Goal: Task Accomplishment & Management: Manage account settings

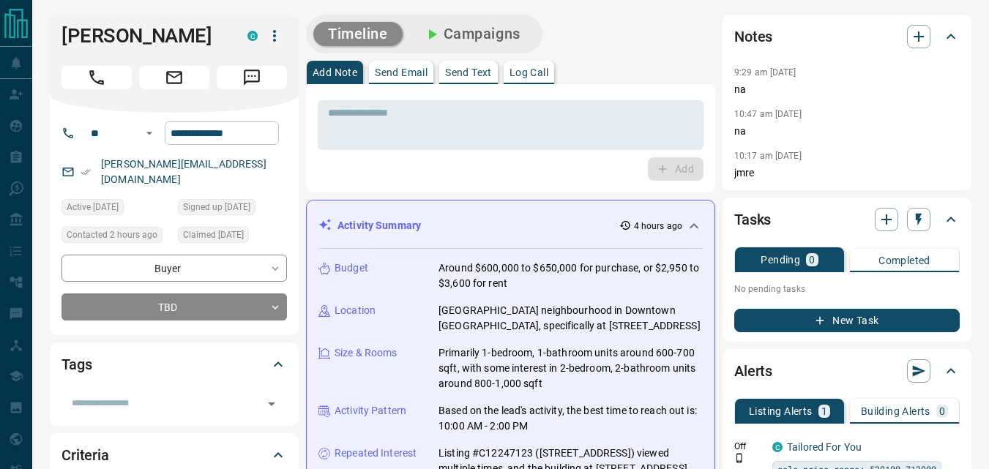
click at [253, 136] on input "**********" at bounding box center [222, 132] width 114 height 23
click at [441, 203] on div "Activity Summary 4 hours ago Budget Around $600,000 to $650,000 for purchase, o…" at bounding box center [510, 381] width 409 height 363
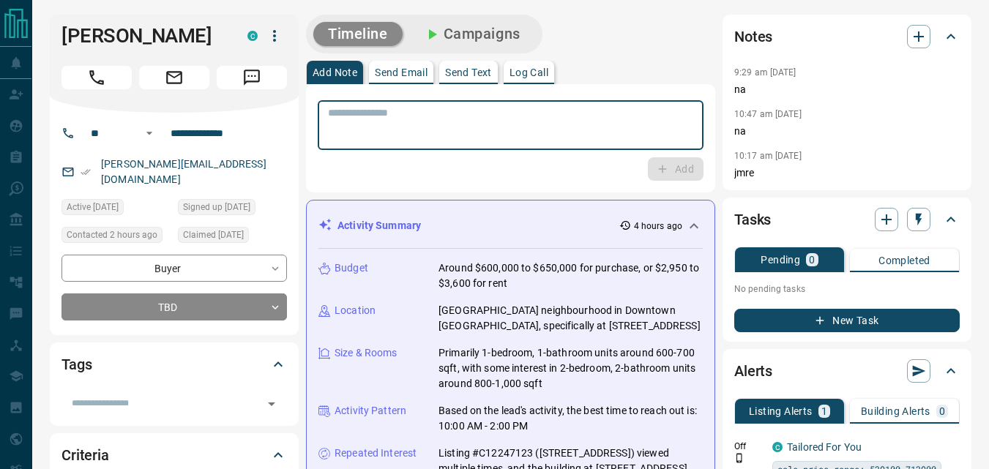
click at [410, 122] on textarea at bounding box center [510, 125] width 365 height 37
type textarea "**"
click at [659, 170] on icon "button" at bounding box center [662, 168] width 13 height 13
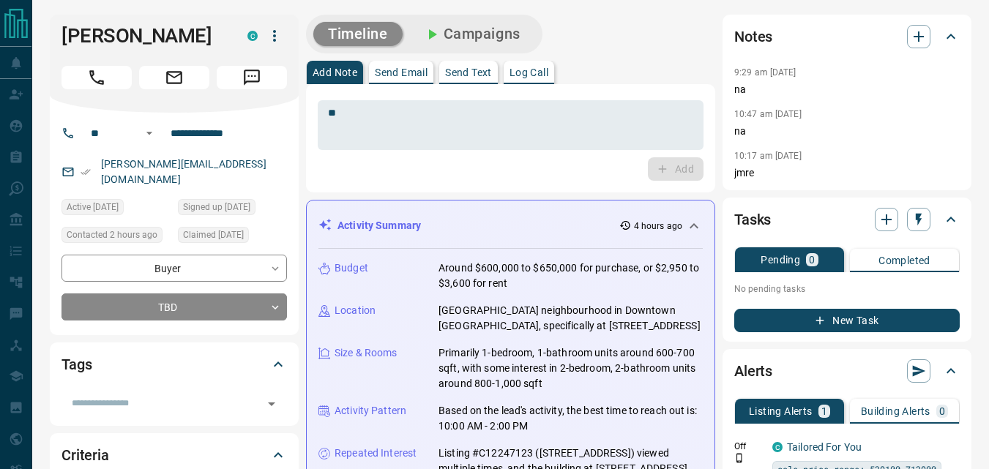
click at [480, 176] on div "Add" at bounding box center [511, 168] width 386 height 23
click at [379, 119] on textarea "**" at bounding box center [510, 125] width 365 height 37
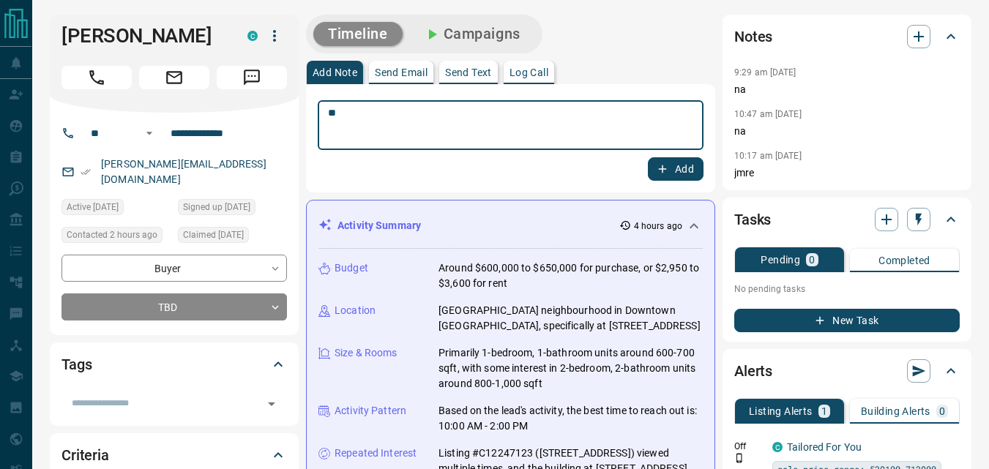
type textarea "**"
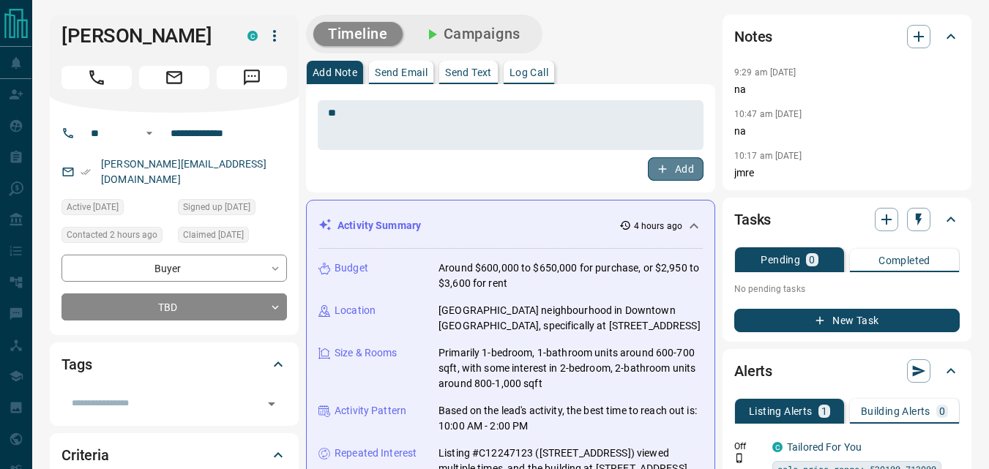
click at [668, 161] on button "Add" at bounding box center [676, 168] width 56 height 23
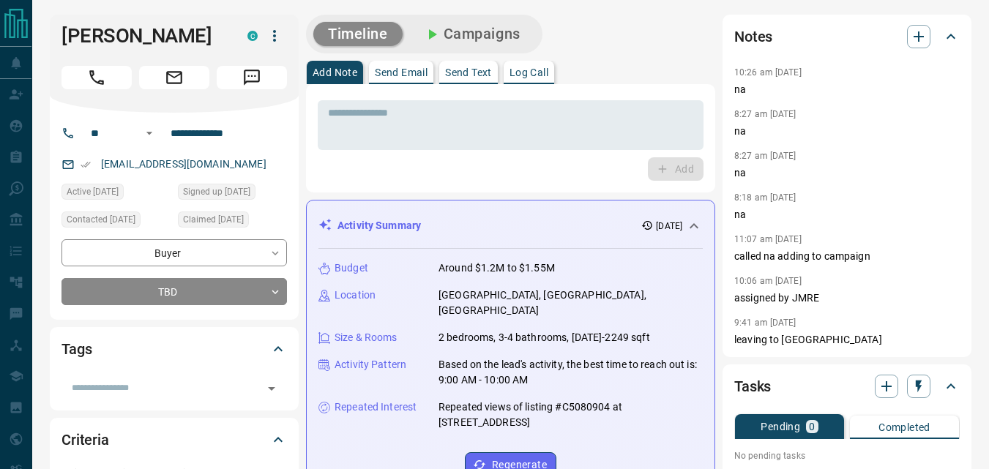
click at [369, 183] on div "* ​ Add" at bounding box center [510, 138] width 409 height 108
click at [259, 137] on input "**********" at bounding box center [222, 132] width 114 height 23
click at [375, 184] on div "* ​ Add" at bounding box center [510, 138] width 409 height 108
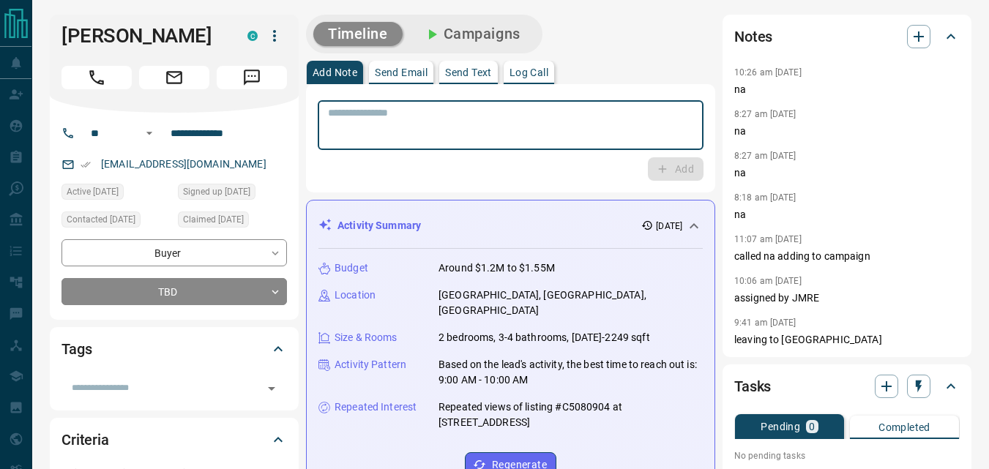
click at [346, 130] on textarea at bounding box center [510, 125] width 365 height 37
type textarea "**"
click at [679, 160] on button "Add" at bounding box center [676, 168] width 56 height 23
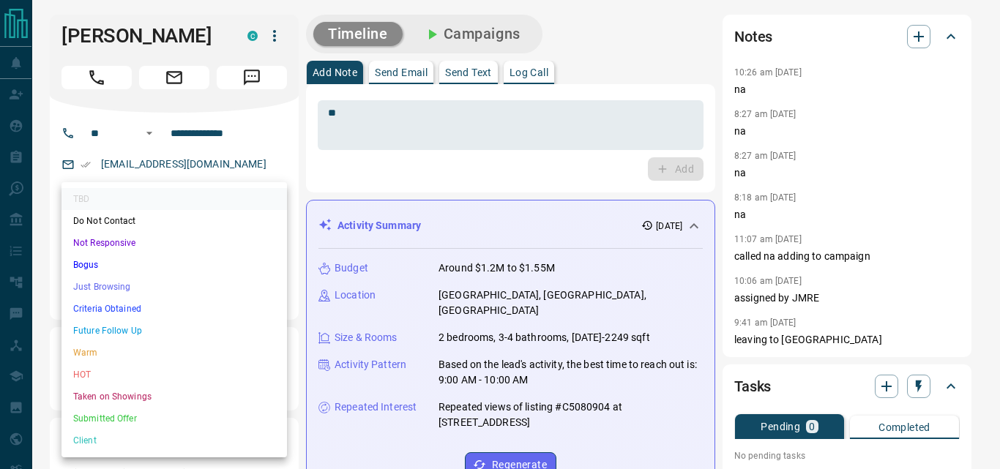
click at [165, 239] on li "Not Responsive" at bounding box center [173, 243] width 225 height 22
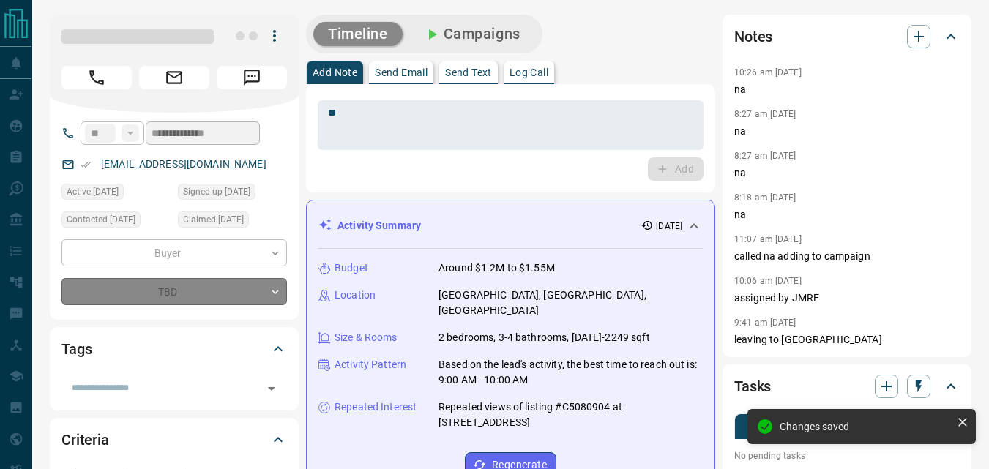
type input "*"
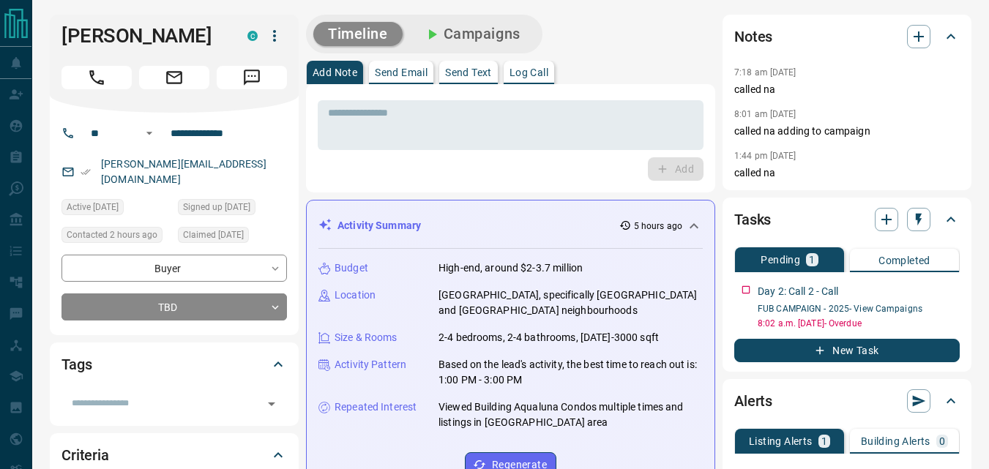
click at [395, 157] on div "* ​ Add" at bounding box center [511, 138] width 386 height 85
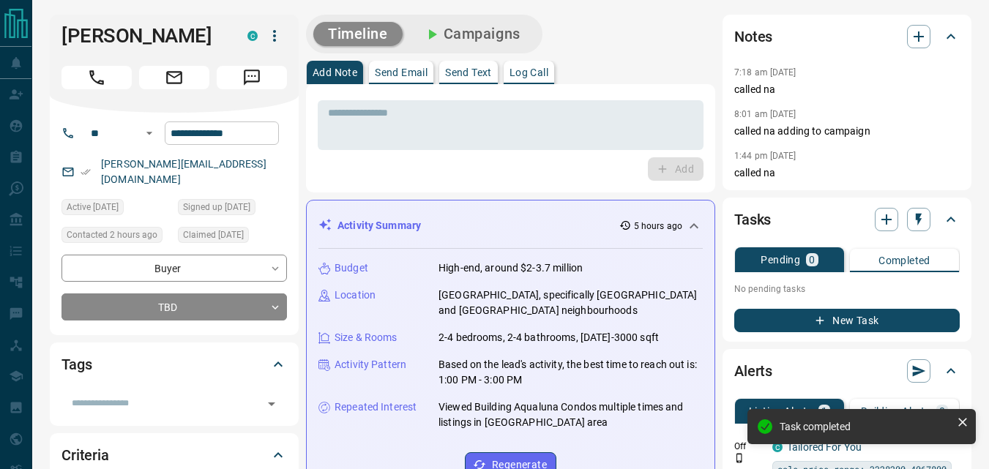
click at [261, 133] on input "**********" at bounding box center [222, 132] width 114 height 23
click at [261, 137] on input "**********" at bounding box center [222, 132] width 114 height 23
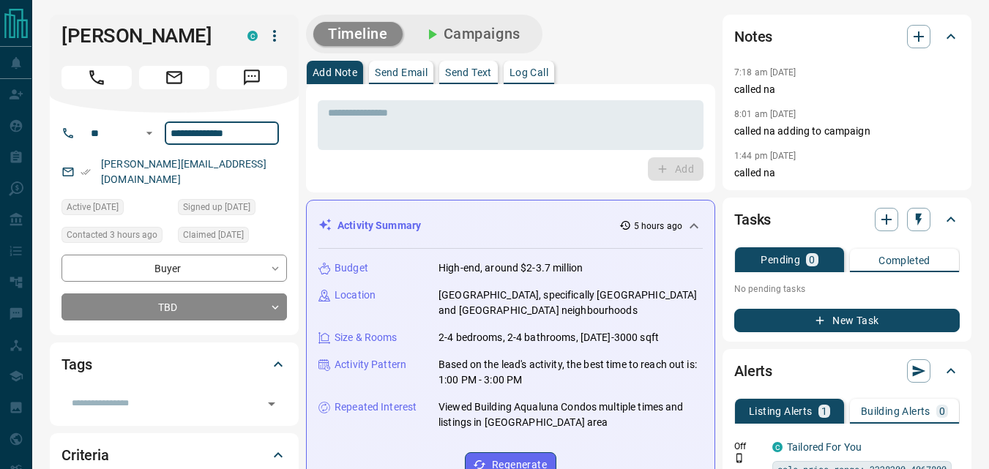
click at [366, 185] on div "* ​ Add" at bounding box center [510, 138] width 409 height 108
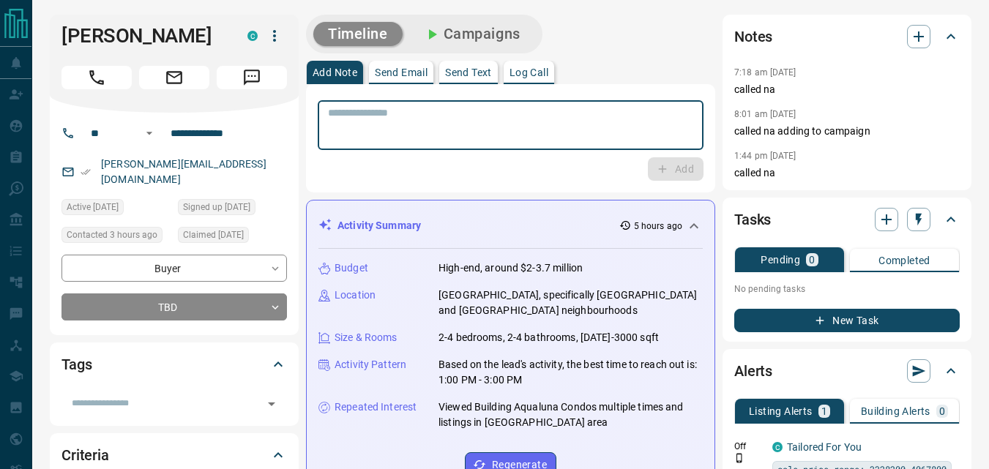
click at [412, 141] on textarea at bounding box center [510, 125] width 365 height 37
type textarea "**"
click at [672, 177] on button "Add" at bounding box center [676, 168] width 56 height 23
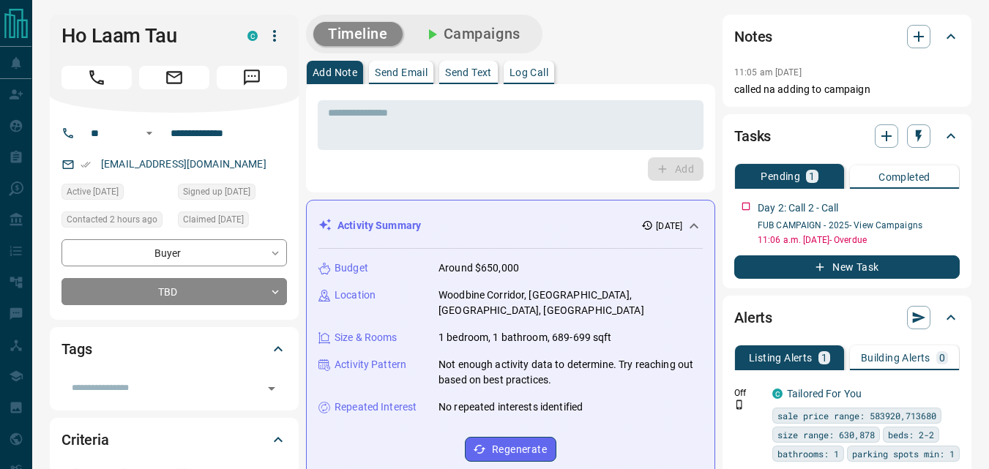
click at [381, 171] on div "Add" at bounding box center [511, 168] width 386 height 23
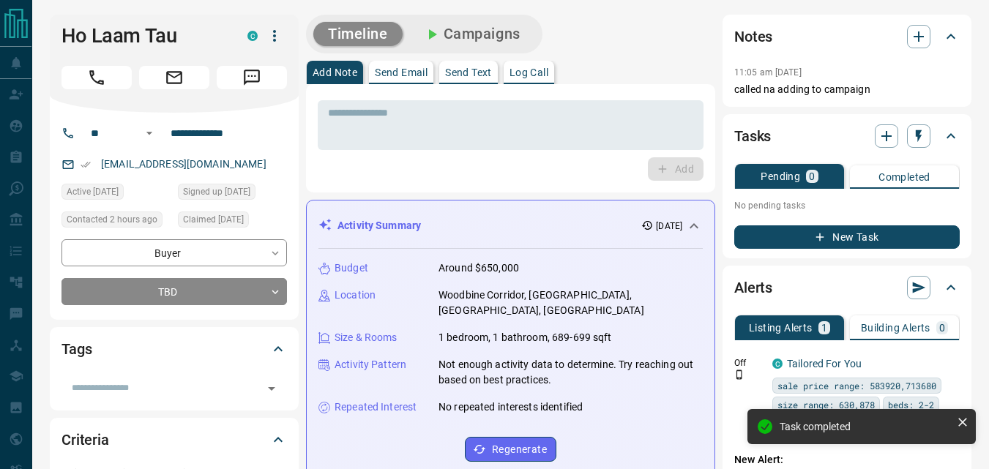
drag, startPoint x: 416, startPoint y: 171, endPoint x: 296, endPoint y: 163, distance: 120.3
click at [415, 170] on div "Add" at bounding box center [511, 168] width 386 height 23
click at [255, 140] on input "**********" at bounding box center [222, 132] width 114 height 23
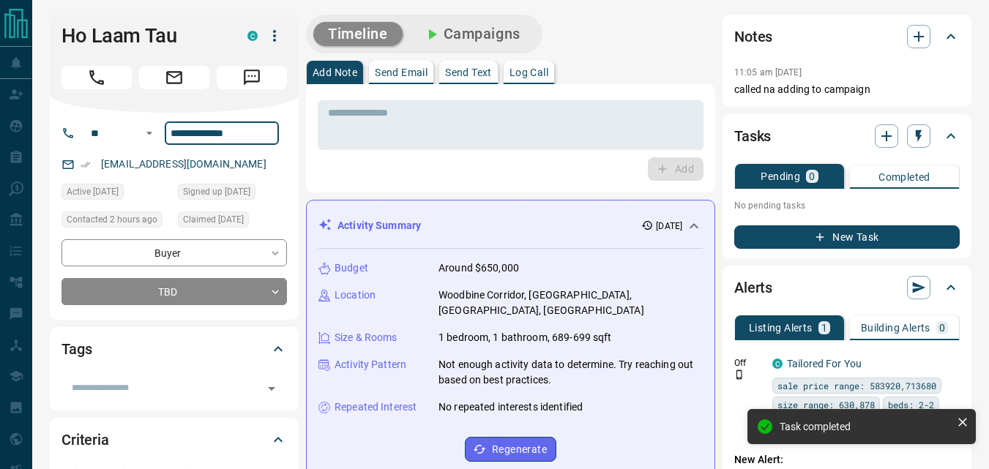
click at [359, 173] on div "Add" at bounding box center [511, 168] width 386 height 23
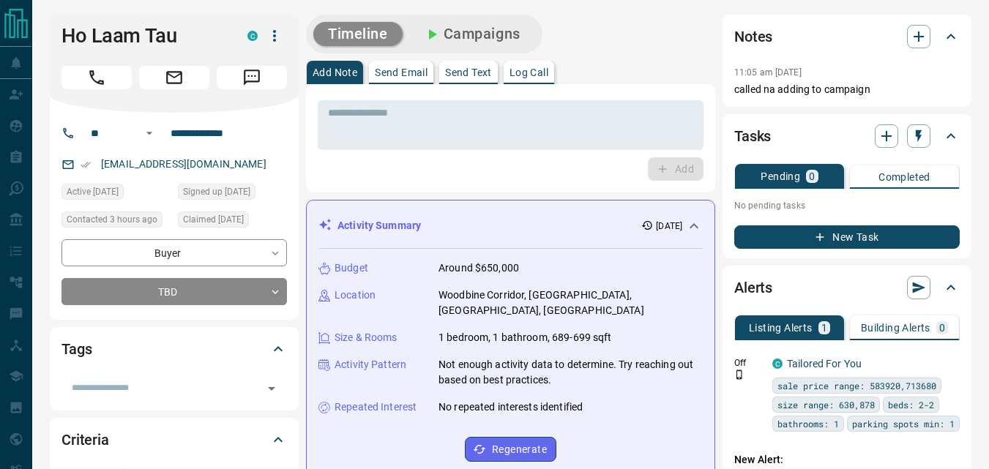
click at [419, 187] on div "* ​ Add" at bounding box center [510, 138] width 409 height 108
click at [422, 174] on div "Add" at bounding box center [511, 168] width 386 height 23
click at [422, 126] on textarea at bounding box center [510, 125] width 365 height 37
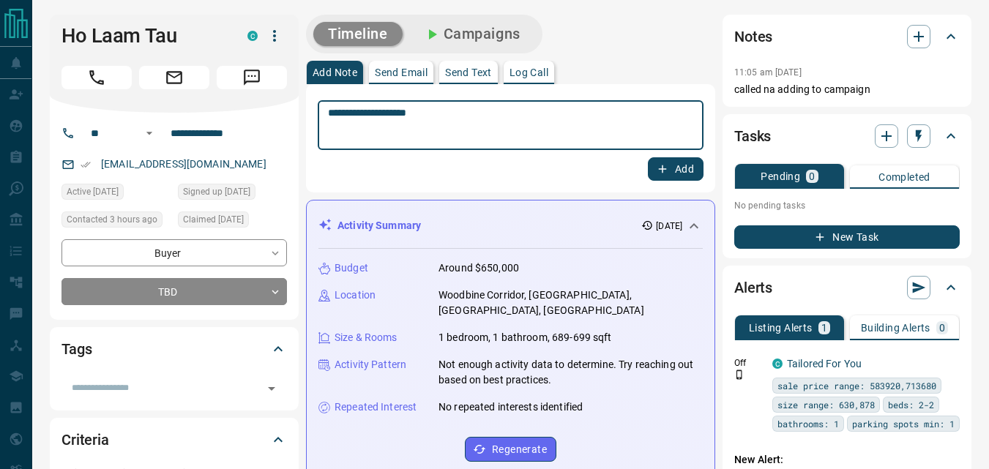
type textarea "**********"
click at [670, 176] on button "Add" at bounding box center [676, 168] width 56 height 23
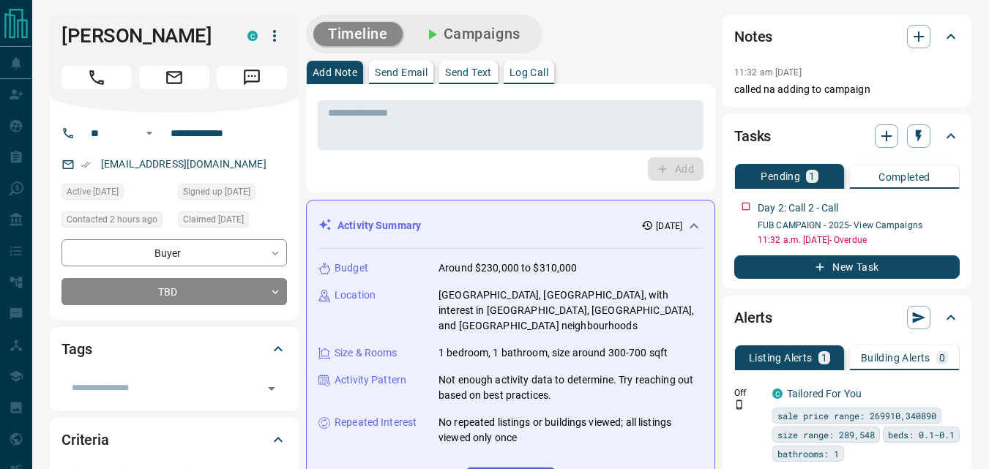
click at [433, 163] on div "Add" at bounding box center [511, 168] width 386 height 23
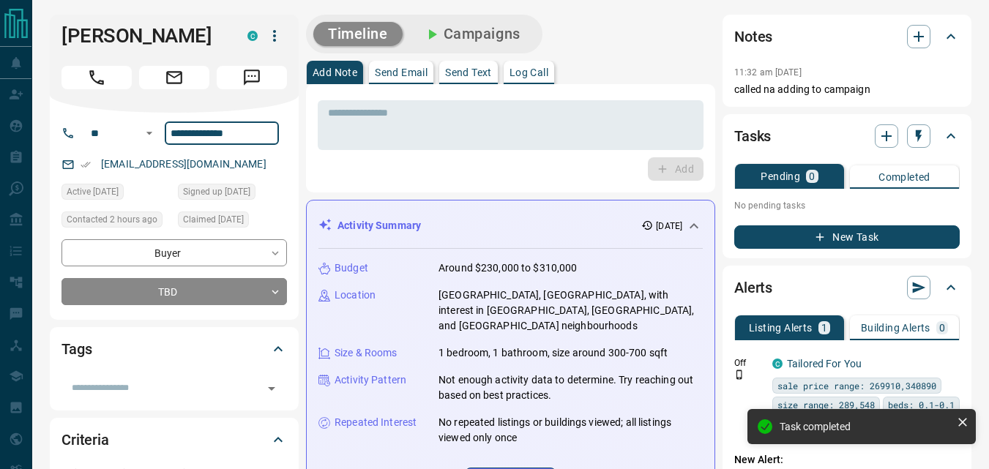
click at [253, 143] on input "**********" at bounding box center [222, 132] width 114 height 23
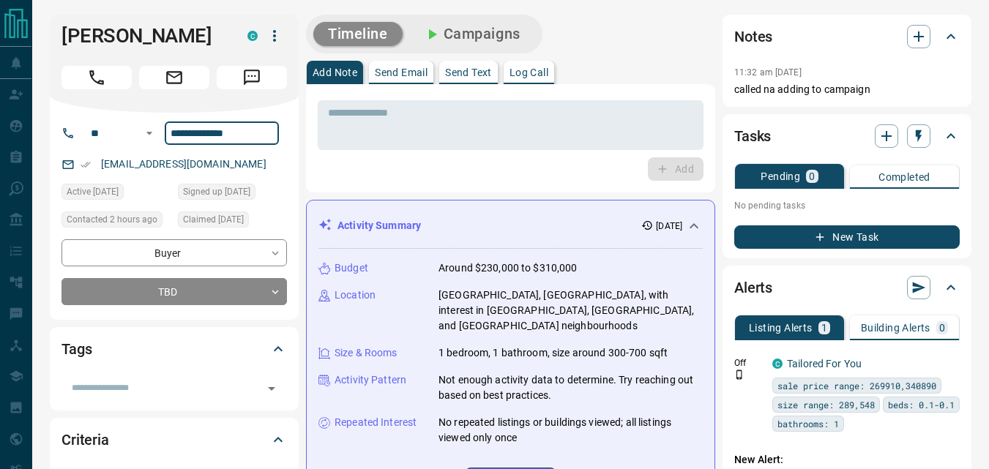
click at [356, 185] on div "* ​ Add" at bounding box center [510, 138] width 409 height 108
click at [433, 127] on textarea at bounding box center [510, 125] width 365 height 37
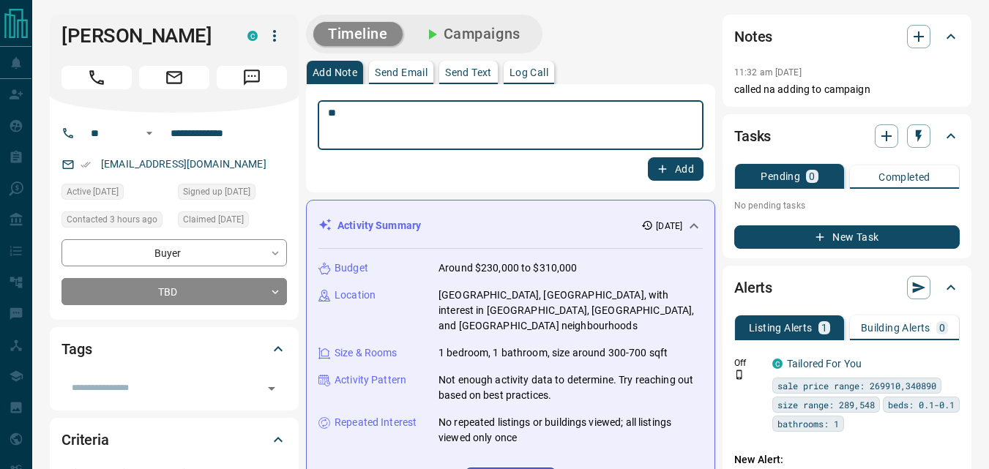
type textarea "**"
click at [670, 163] on button "Add" at bounding box center [676, 168] width 56 height 23
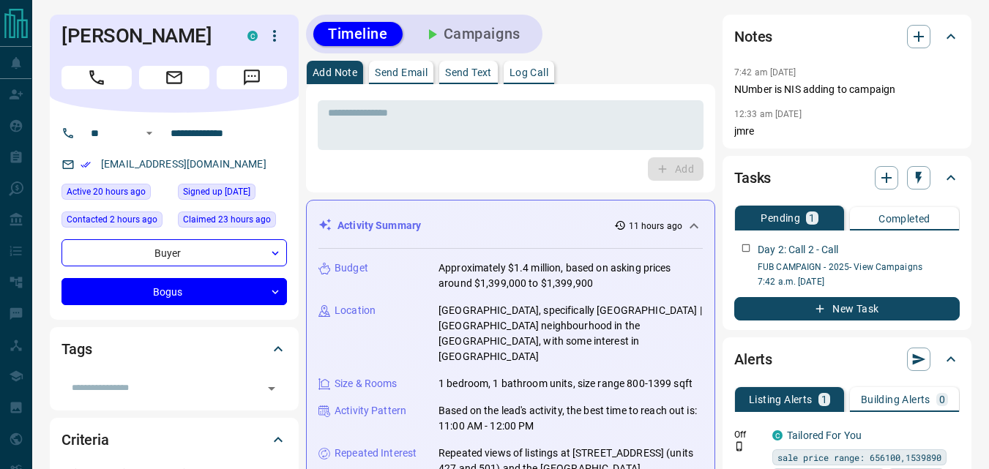
click at [426, 171] on div "Add" at bounding box center [511, 168] width 386 height 23
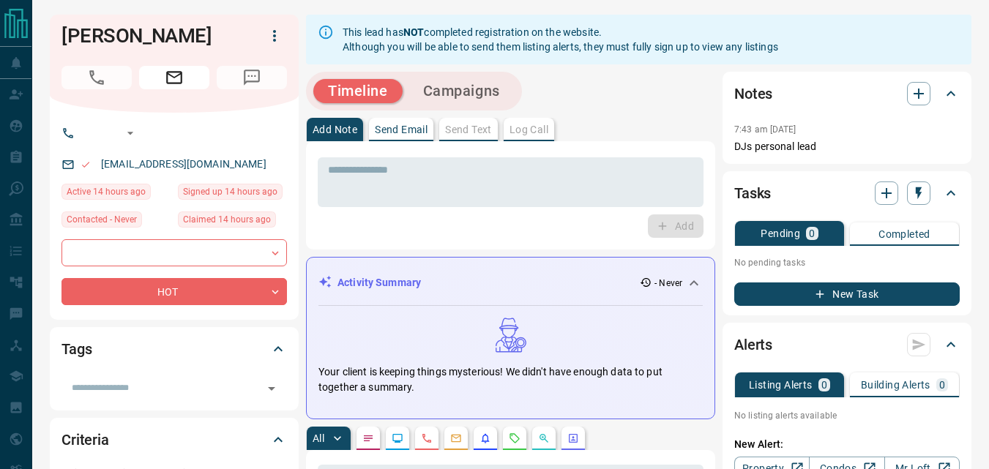
click at [439, 226] on div "Add" at bounding box center [511, 225] width 386 height 23
click at [465, 219] on div "Add" at bounding box center [511, 225] width 386 height 23
click at [474, 235] on div "Add" at bounding box center [511, 225] width 386 height 23
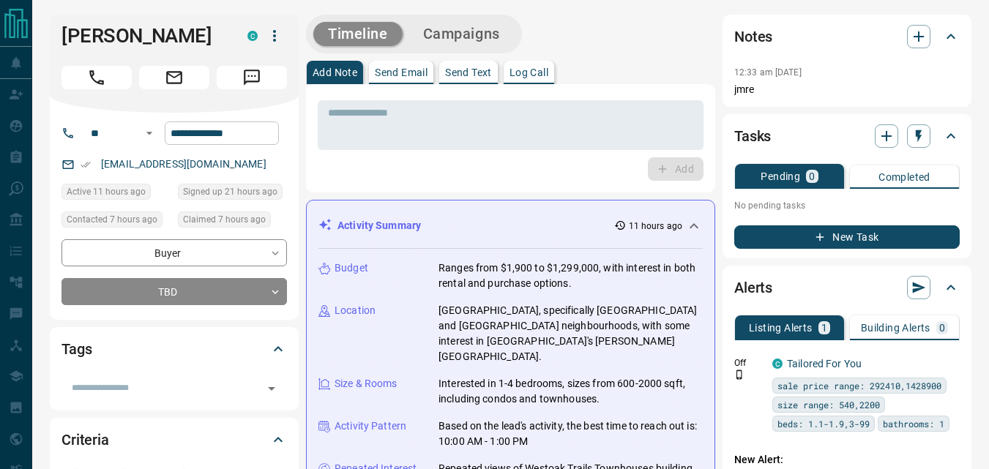
click at [273, 135] on input "**********" at bounding box center [222, 132] width 114 height 23
click at [359, 182] on div "* ​ Add" at bounding box center [510, 138] width 409 height 108
click at [443, 171] on div "Add" at bounding box center [511, 168] width 386 height 23
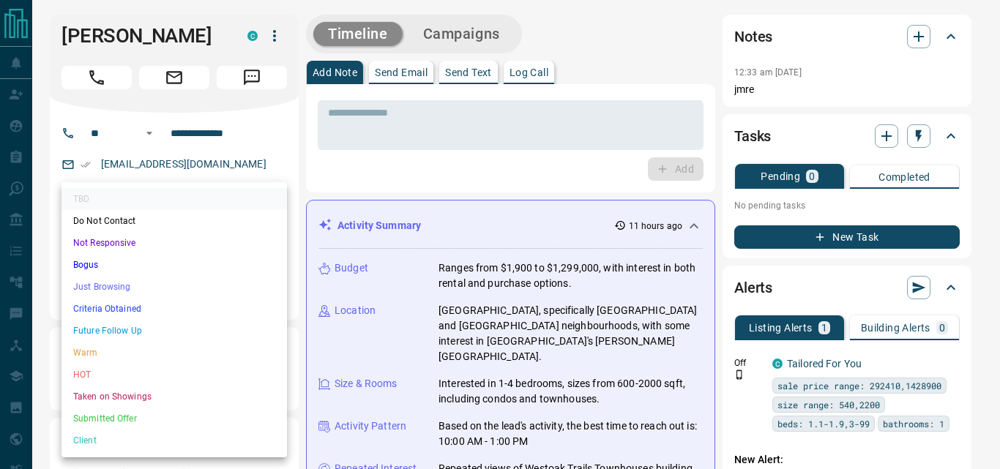
click at [152, 287] on li "Just Browsing" at bounding box center [173, 287] width 225 height 22
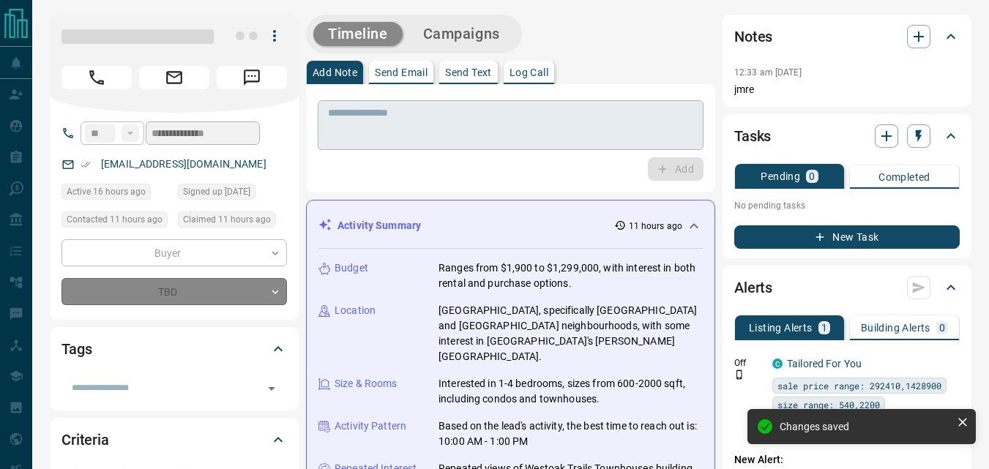
click at [441, 142] on textarea at bounding box center [510, 125] width 365 height 37
type input "*"
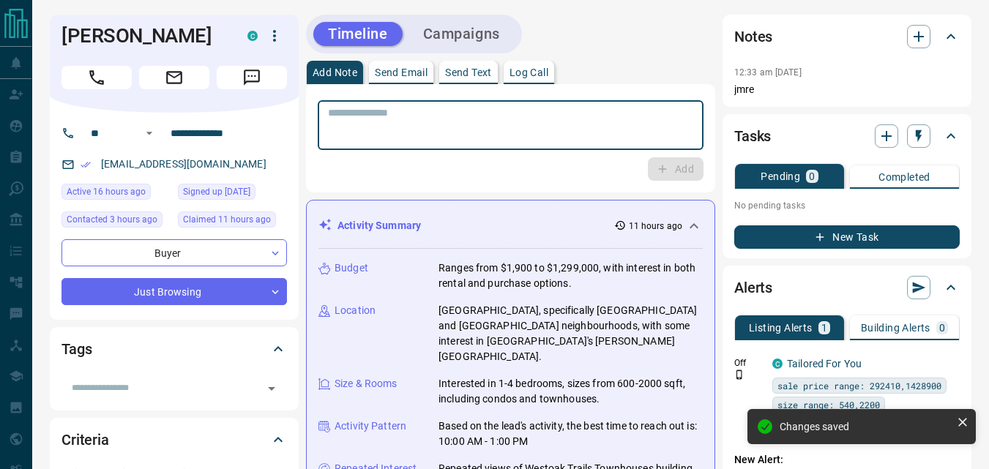
scroll to position [504, 0]
type textarea "*"
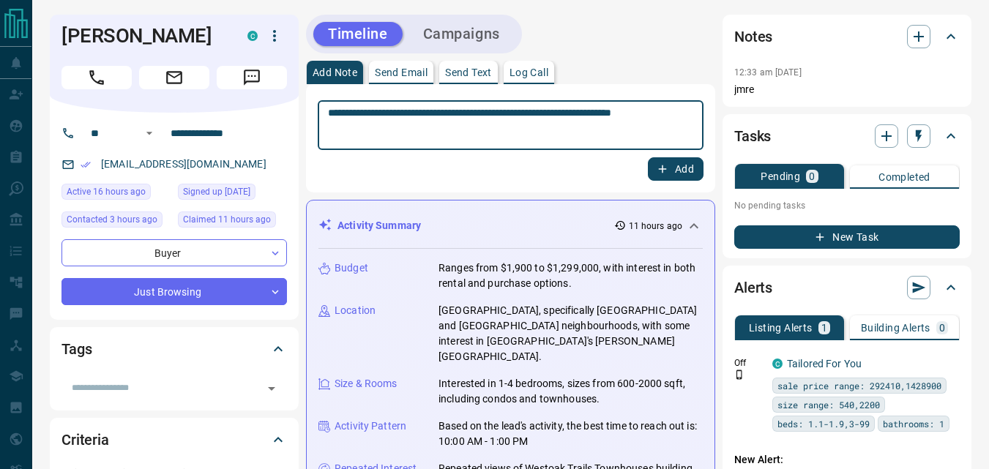
type textarea "**********"
click at [678, 157] on button "Add" at bounding box center [676, 168] width 56 height 23
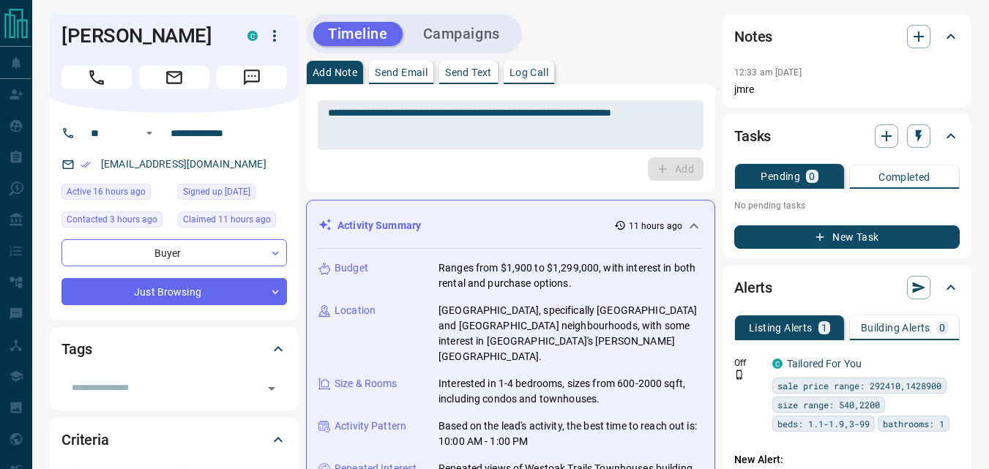
scroll to position [588, 0]
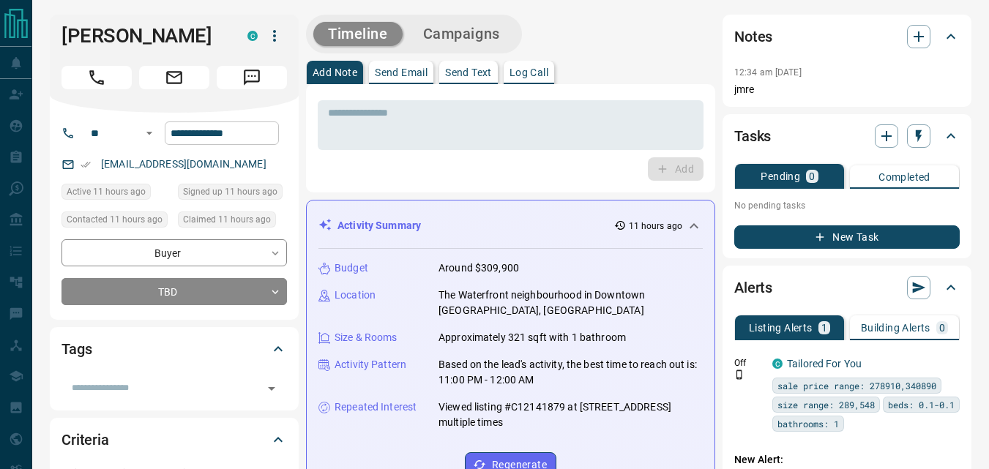
click at [250, 133] on input "**********" at bounding box center [222, 132] width 114 height 23
click at [351, 180] on div "Add" at bounding box center [511, 168] width 386 height 23
click at [487, 182] on div "* ​ Add" at bounding box center [510, 138] width 409 height 108
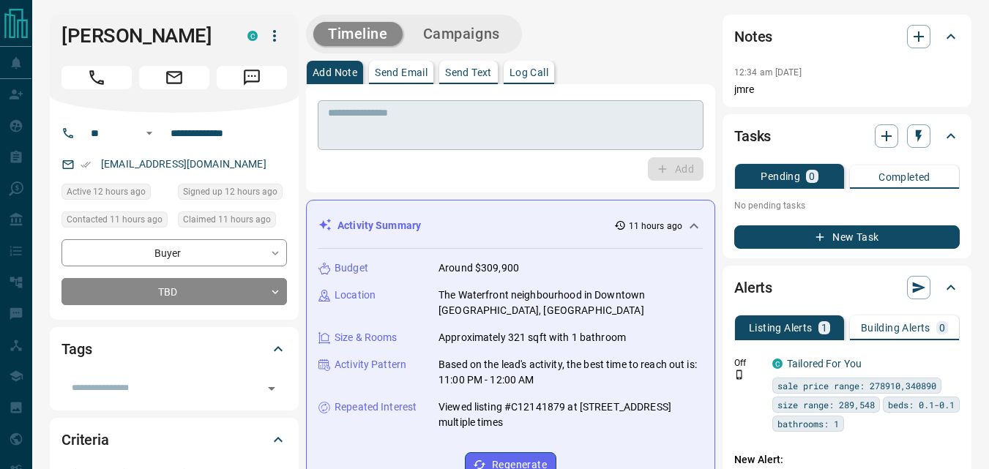
click at [449, 130] on textarea at bounding box center [510, 125] width 365 height 37
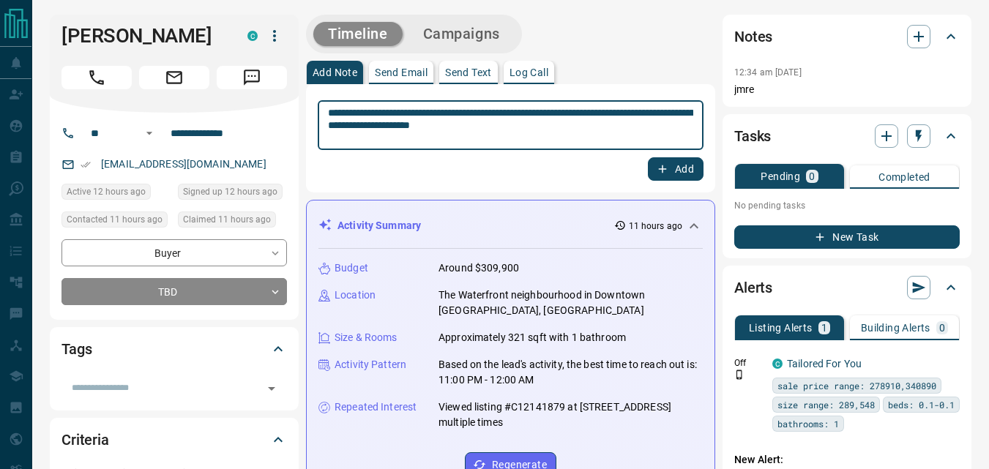
type textarea "**********"
click at [695, 169] on button "Add" at bounding box center [676, 168] width 56 height 23
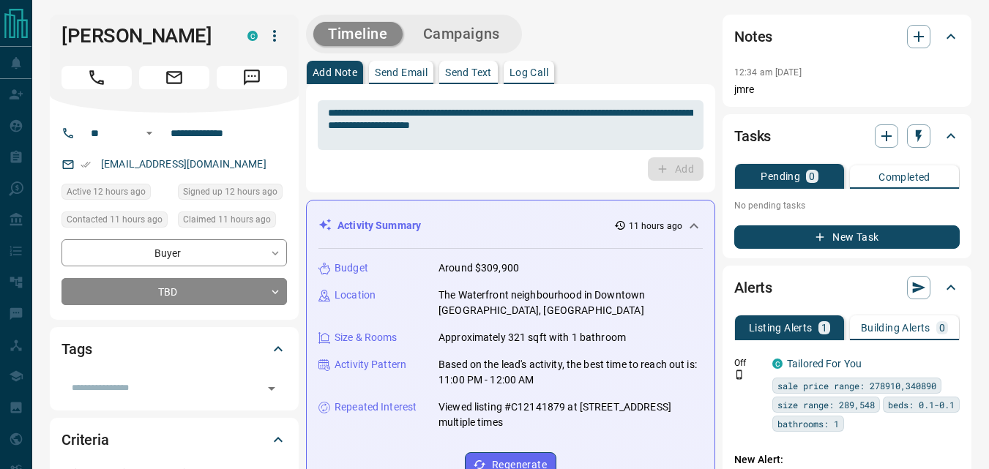
click at [486, 36] on button "Campaigns" at bounding box center [461, 34] width 106 height 24
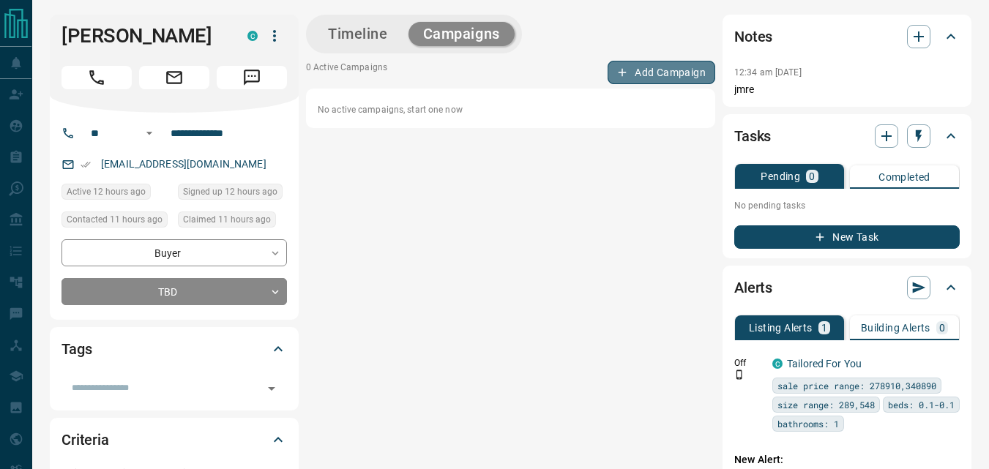
click at [648, 76] on button "Add Campaign" at bounding box center [661, 72] width 108 height 23
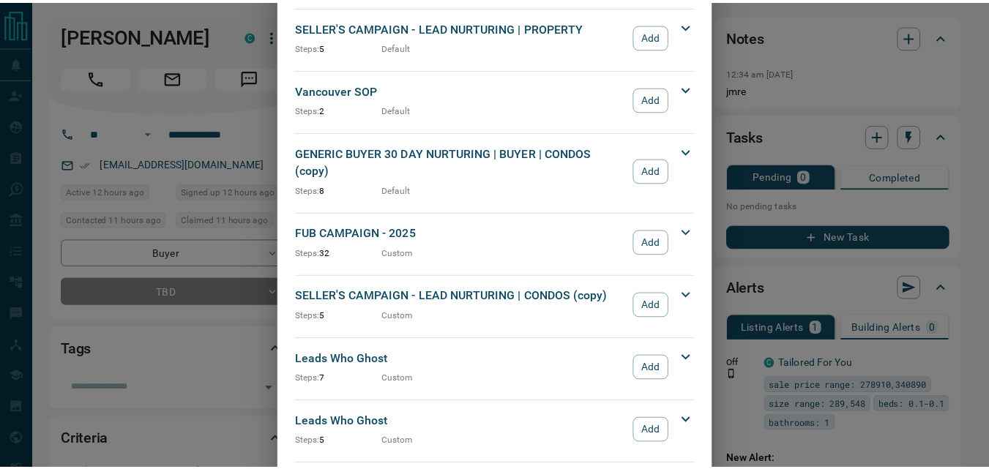
scroll to position [1439, 0]
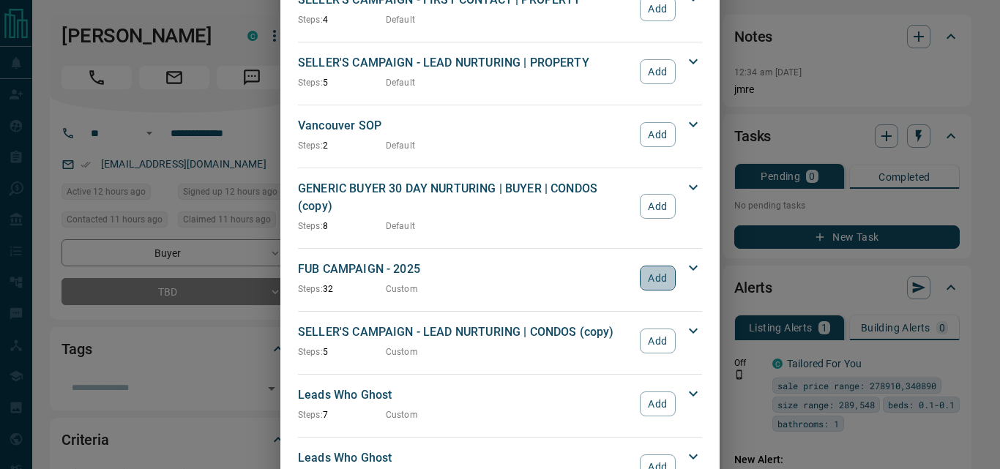
click at [645, 266] on button "Add" at bounding box center [658, 278] width 36 height 25
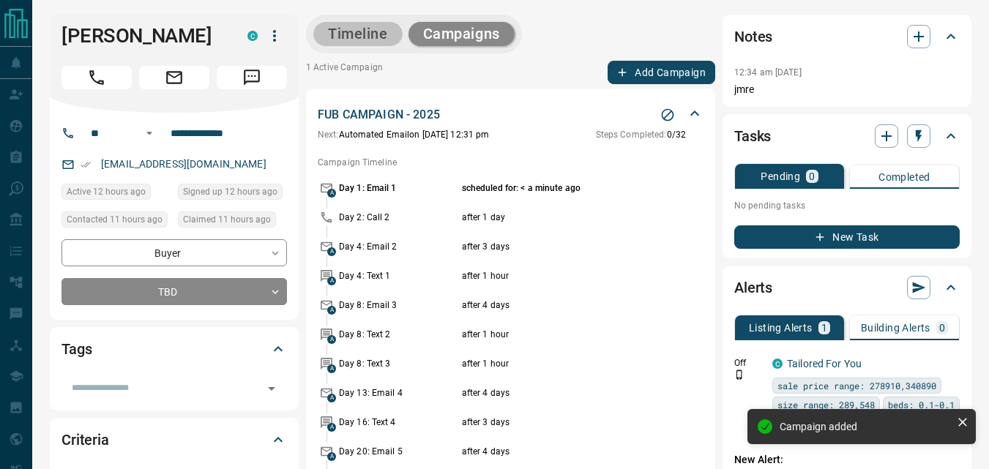
click at [356, 26] on button "Timeline" at bounding box center [357, 34] width 89 height 24
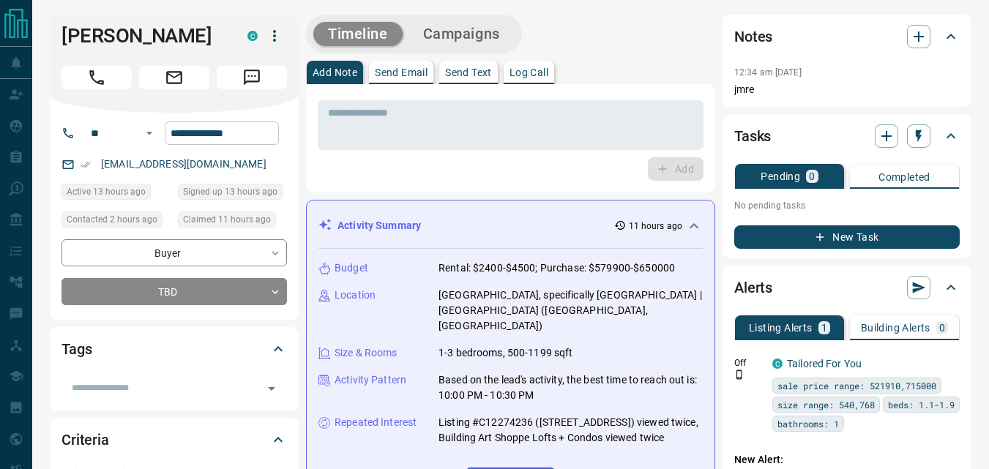
click at [268, 137] on input "**********" at bounding box center [222, 132] width 114 height 23
click at [359, 180] on div "Add" at bounding box center [511, 168] width 386 height 23
click at [481, 200] on div "Activity Summary 11 hours ago Budget Rental: $2400-$4500; Purchase: $579900-$65…" at bounding box center [510, 358] width 409 height 317
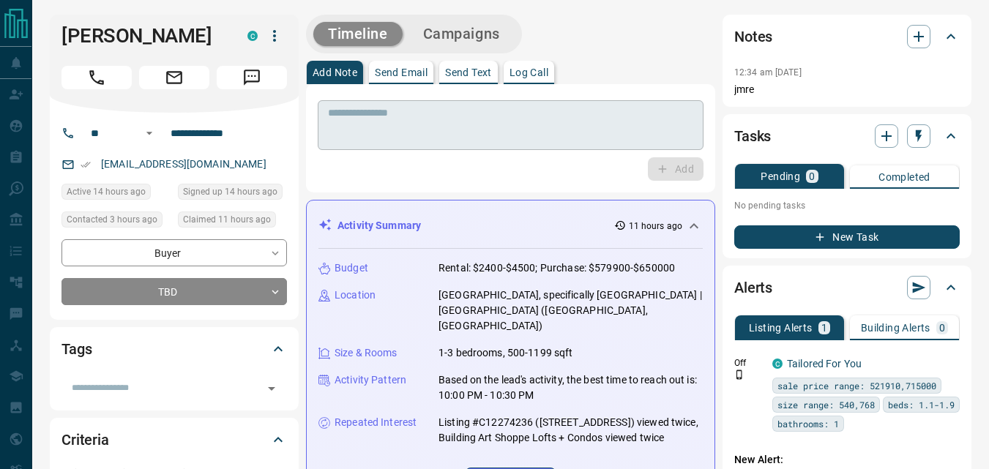
click at [406, 144] on div "* ​" at bounding box center [511, 125] width 386 height 50
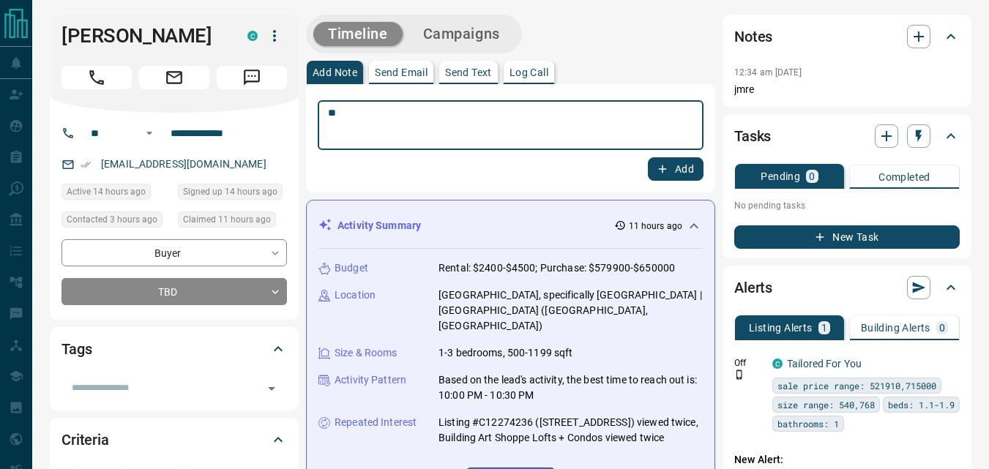
type textarea "**"
click at [663, 187] on div "** * ​ Add" at bounding box center [510, 138] width 409 height 108
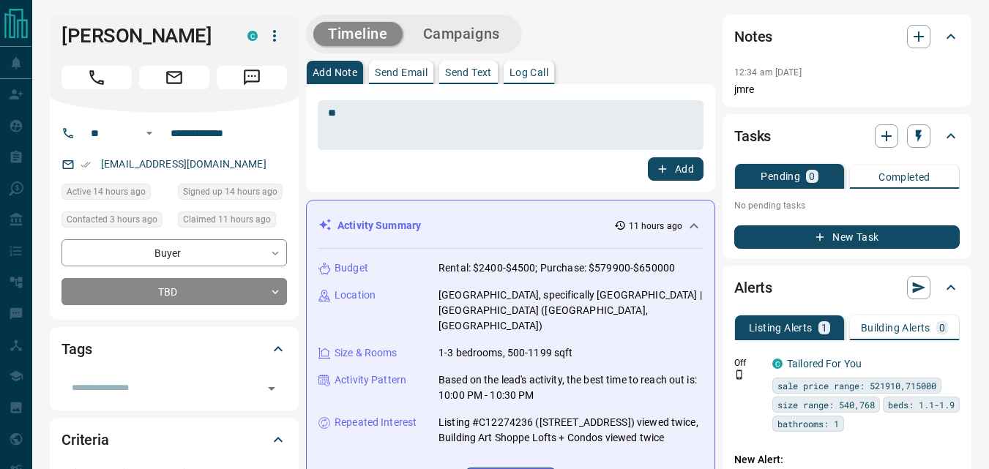
click at [486, 18] on div "Timeline Campaigns" at bounding box center [414, 34] width 216 height 39
click at [483, 30] on button "Campaigns" at bounding box center [461, 34] width 106 height 24
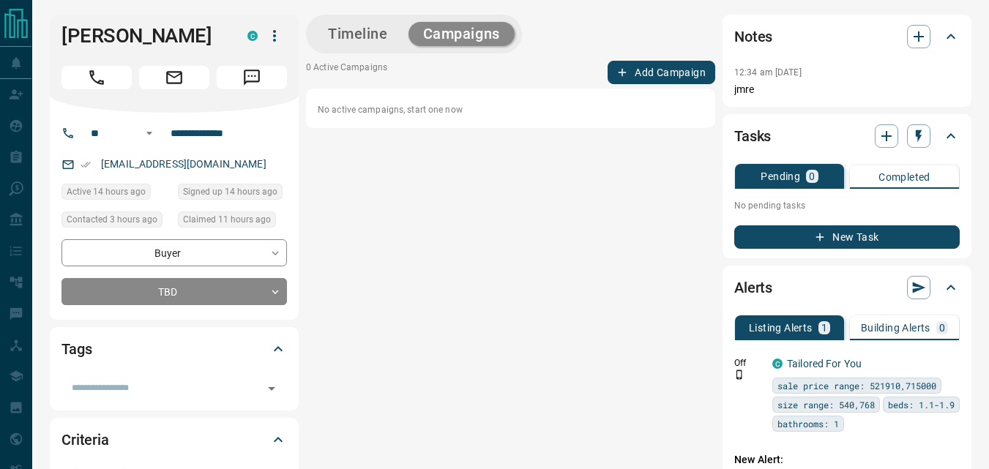
click at [644, 68] on button "Add Campaign" at bounding box center [661, 72] width 108 height 23
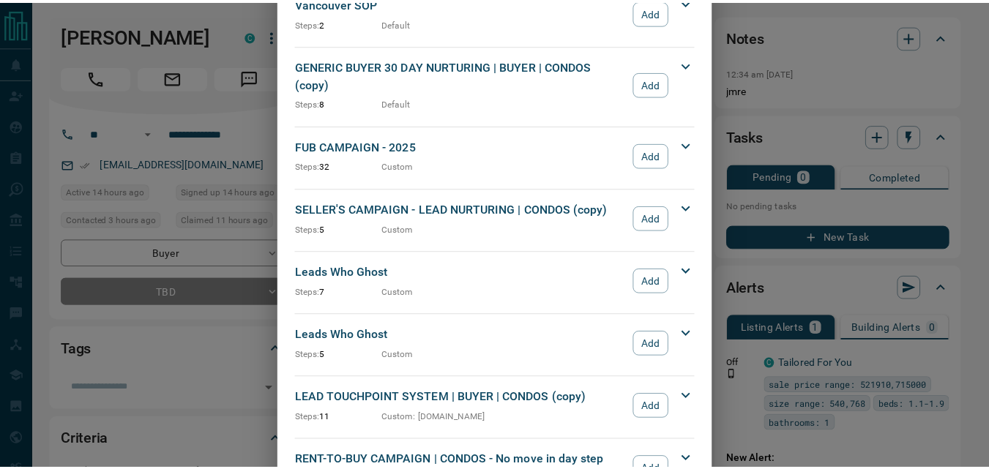
scroll to position [1537, 0]
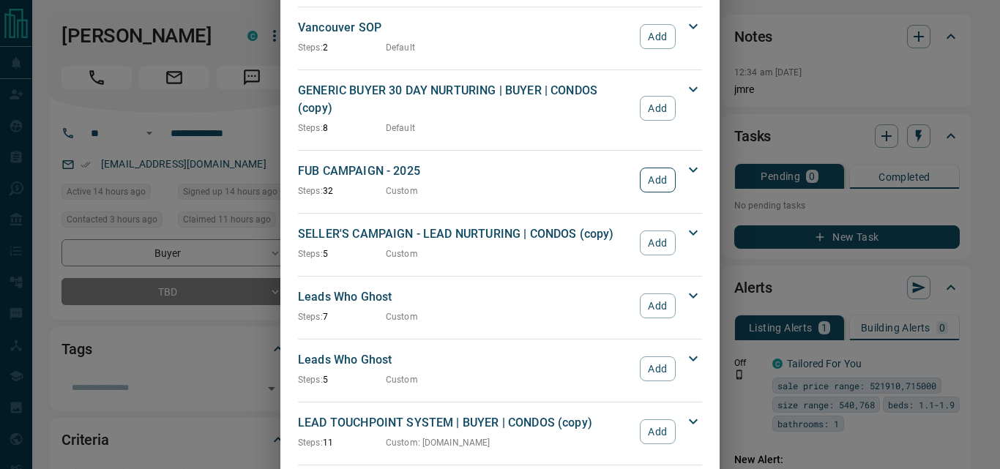
click at [643, 173] on button "Add" at bounding box center [658, 180] width 36 height 25
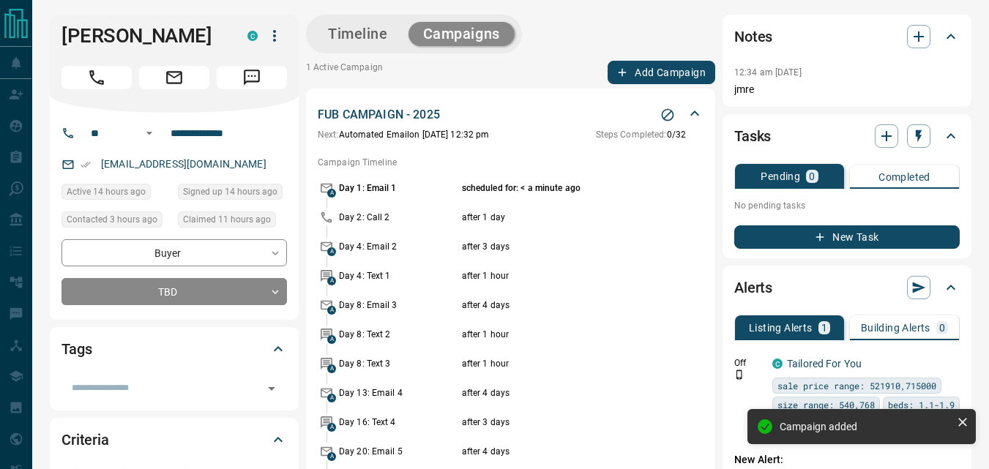
click at [388, 28] on button "Timeline" at bounding box center [357, 34] width 89 height 24
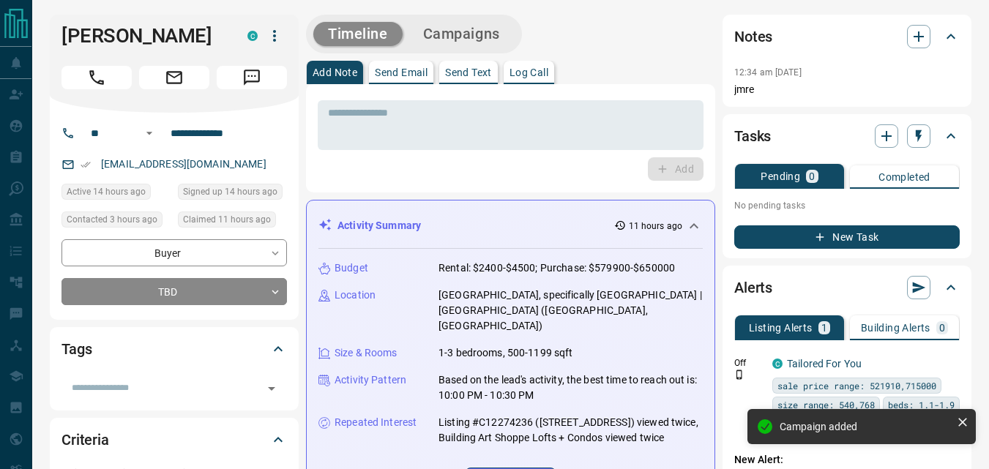
drag, startPoint x: 430, startPoint y: 172, endPoint x: 446, endPoint y: 90, distance: 83.7
click at [432, 165] on div "Add" at bounding box center [511, 168] width 386 height 23
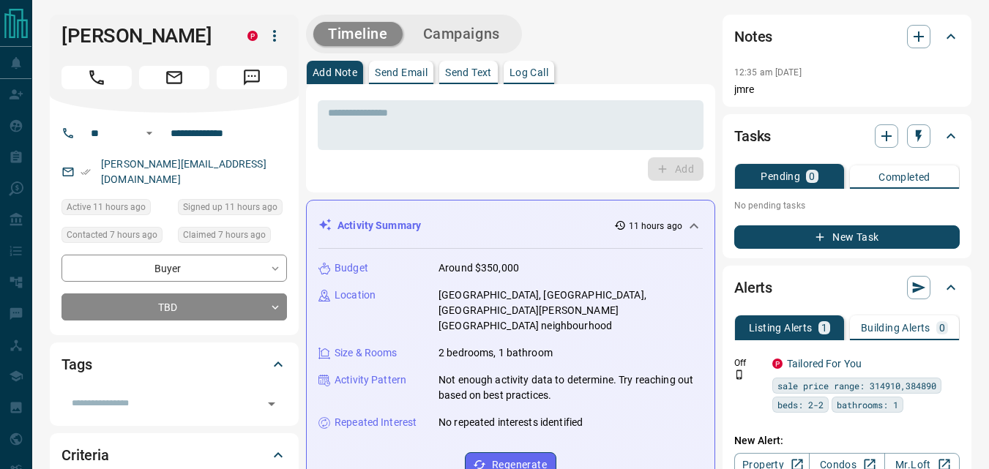
click at [481, 177] on div "Add" at bounding box center [511, 168] width 386 height 23
click at [252, 131] on input "**********" at bounding box center [222, 132] width 114 height 23
click at [371, 171] on div "Add" at bounding box center [511, 168] width 386 height 23
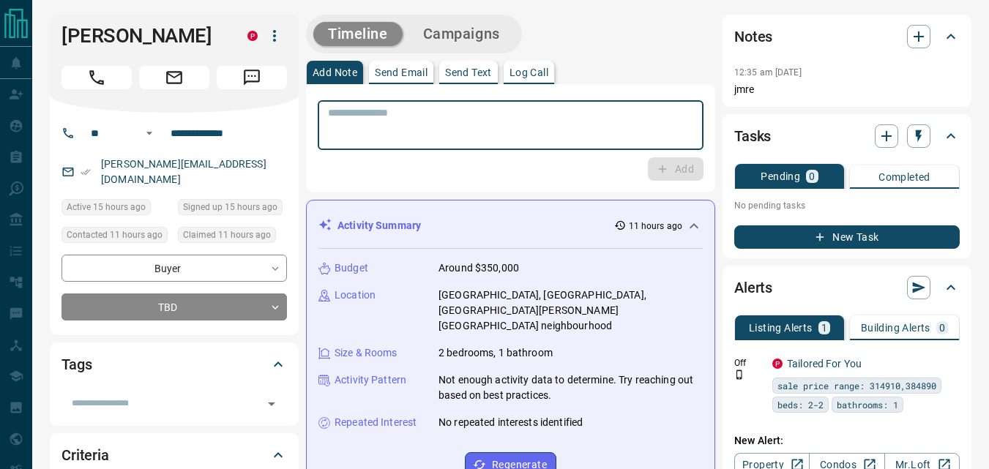
click at [611, 122] on textarea at bounding box center [510, 125] width 365 height 37
type textarea "**"
click at [674, 177] on button "Add" at bounding box center [676, 168] width 56 height 23
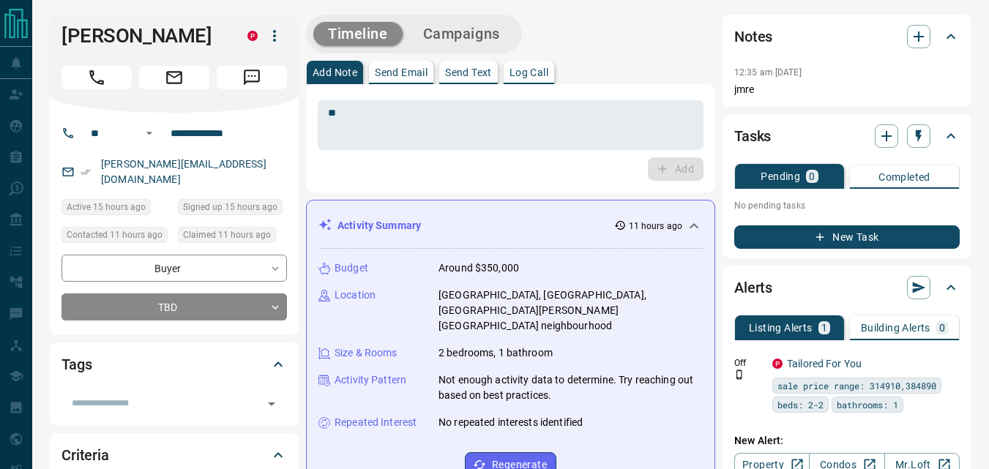
click at [490, 31] on button "Campaigns" at bounding box center [461, 34] width 106 height 24
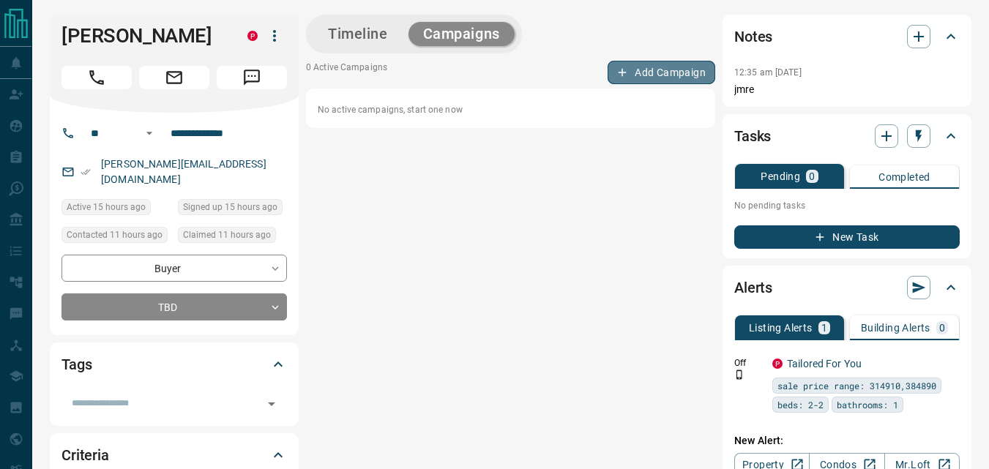
click at [656, 71] on button "Add Campaign" at bounding box center [661, 72] width 108 height 23
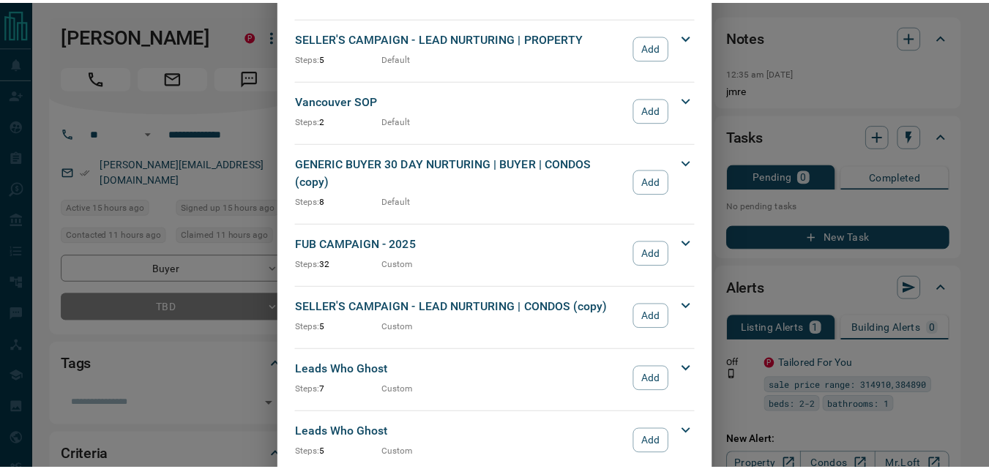
scroll to position [1537, 0]
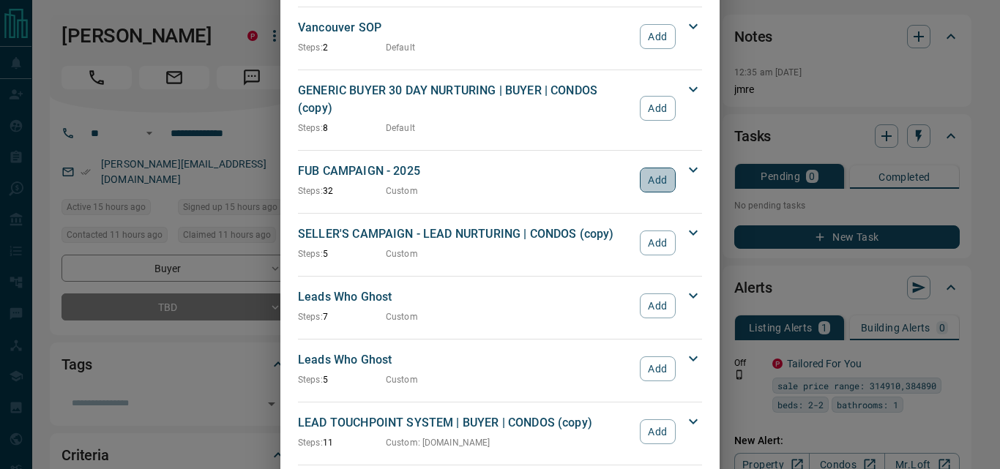
click at [651, 168] on button "Add" at bounding box center [658, 180] width 36 height 25
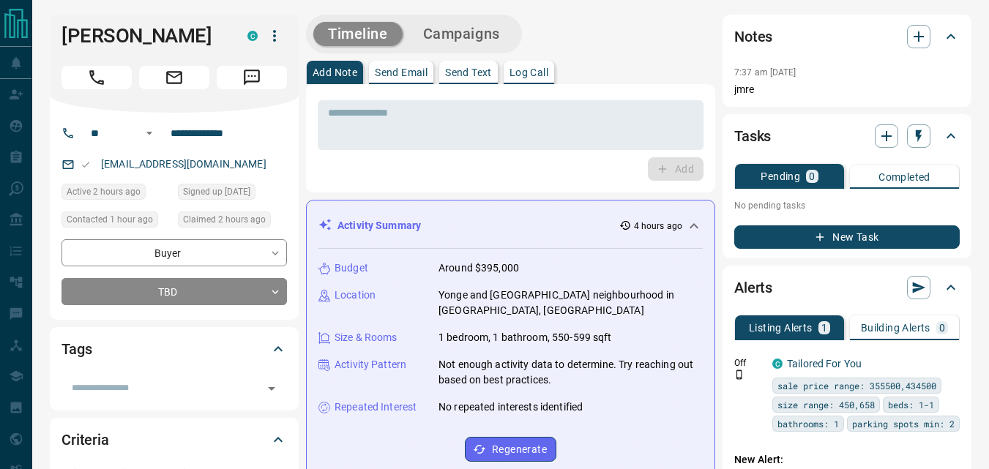
click at [460, 174] on div "Add" at bounding box center [511, 168] width 386 height 23
click at [266, 141] on input "**********" at bounding box center [222, 132] width 114 height 23
click at [397, 178] on div "Add" at bounding box center [511, 168] width 386 height 23
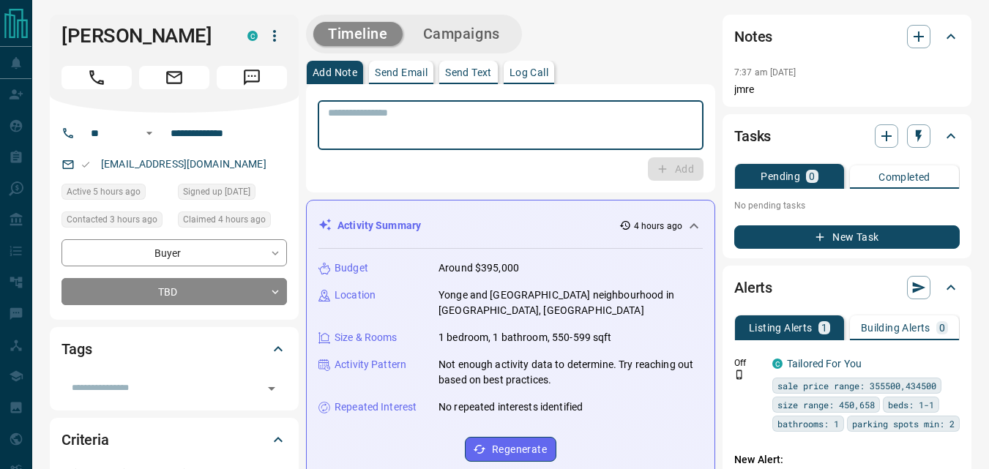
click at [431, 119] on textarea at bounding box center [510, 125] width 365 height 37
type textarea "**"
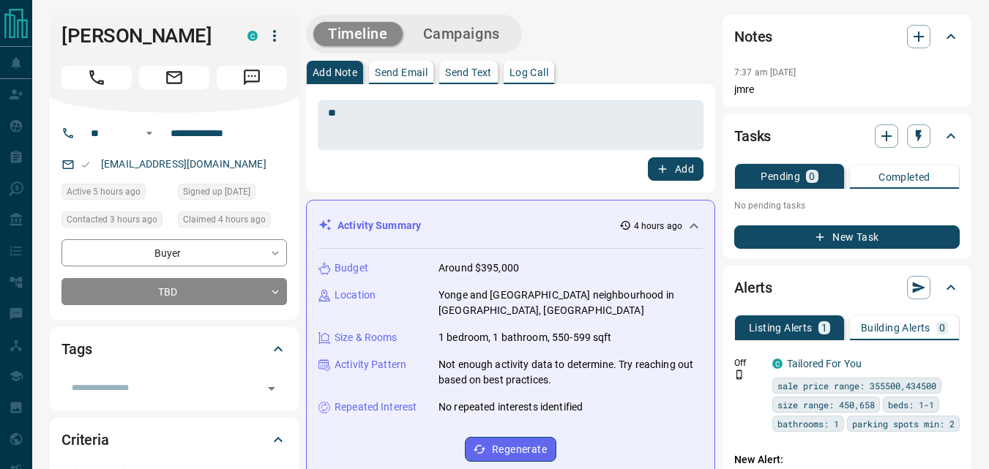
click at [442, 175] on div "Add" at bounding box center [511, 168] width 386 height 23
click at [477, 20] on div "Timeline Campaigns" at bounding box center [413, 34] width 207 height 30
click at [696, 176] on button "Add" at bounding box center [676, 168] width 56 height 23
click at [489, 37] on button "Campaigns" at bounding box center [461, 34] width 106 height 24
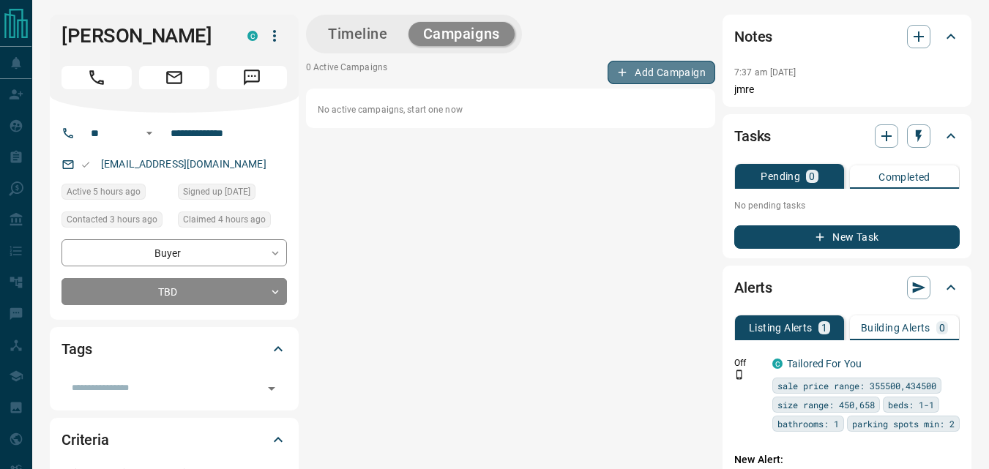
click at [648, 75] on button "Add Campaign" at bounding box center [661, 72] width 108 height 23
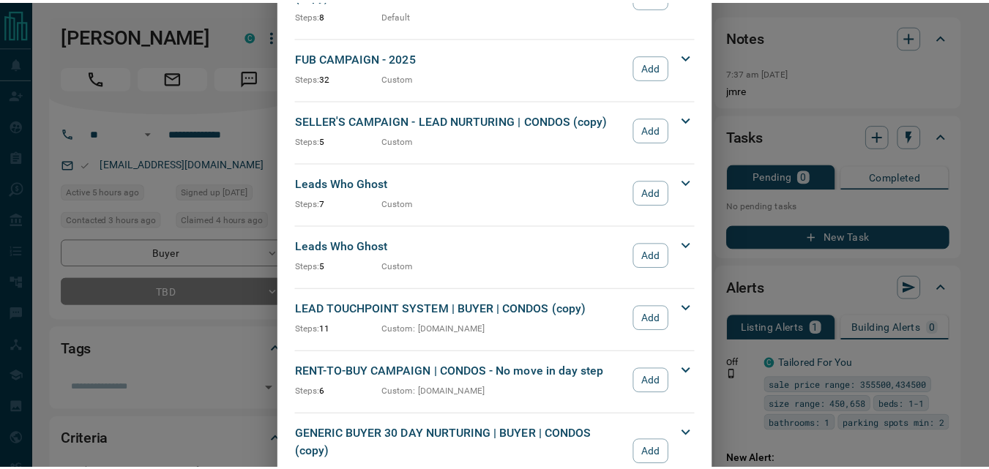
scroll to position [1512, 0]
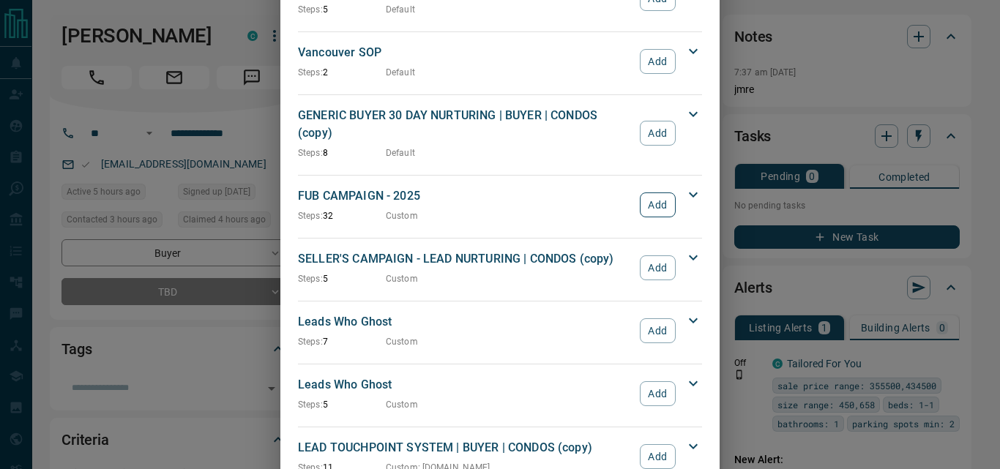
click at [648, 192] on button "Add" at bounding box center [658, 204] width 36 height 25
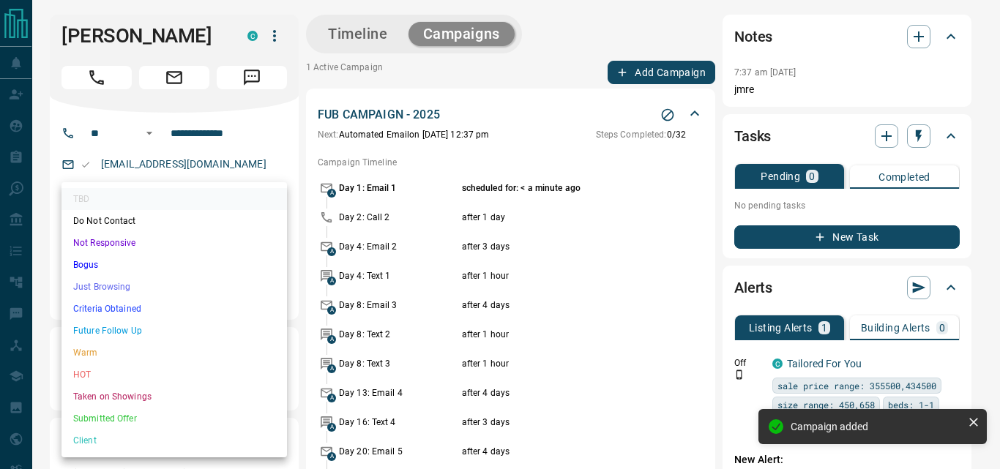
click at [149, 284] on li "Just Browsing" at bounding box center [173, 287] width 225 height 22
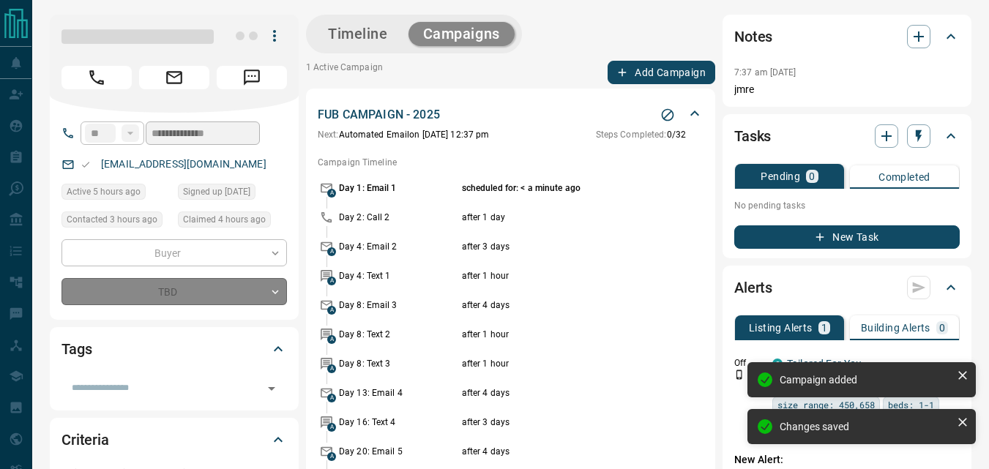
type input "*"
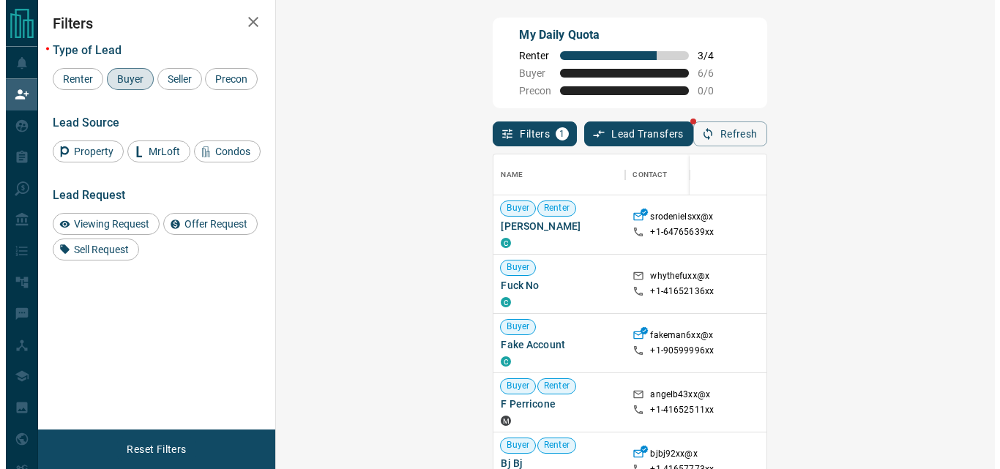
scroll to position [341, 676]
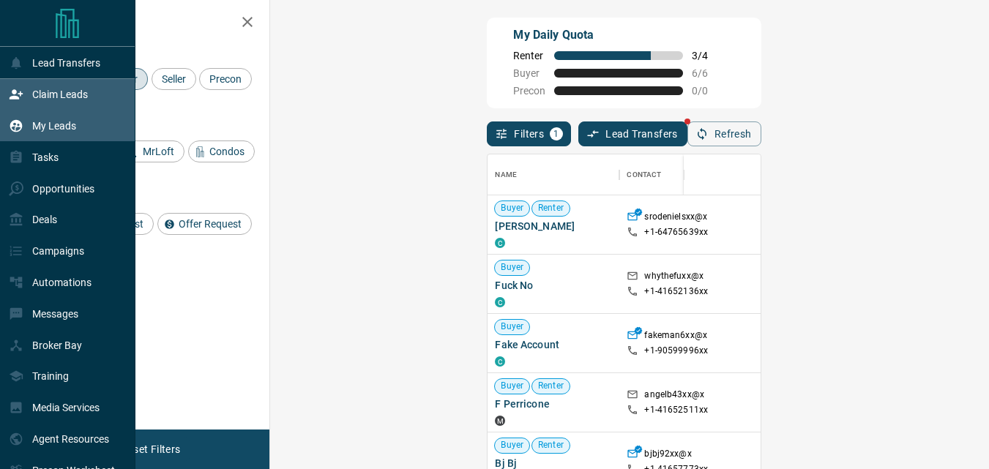
click at [50, 124] on p "My Leads" at bounding box center [54, 126] width 44 height 12
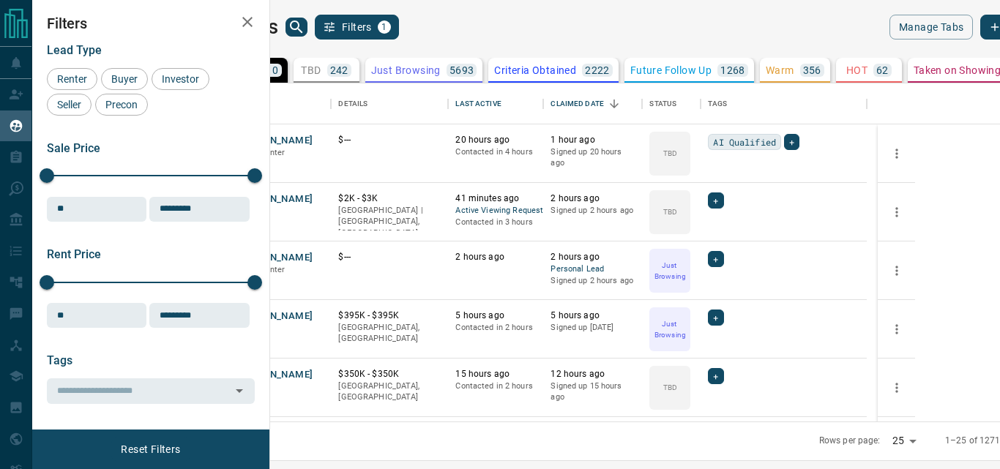
scroll to position [327, 712]
click at [302, 26] on icon "search button" at bounding box center [296, 26] width 12 height 12
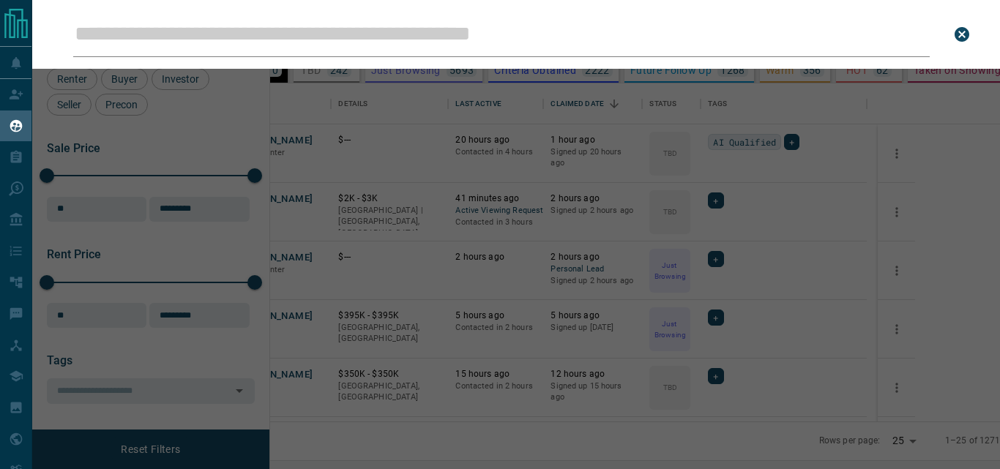
click at [425, 37] on input "Leads Search Bar" at bounding box center [501, 34] width 856 height 45
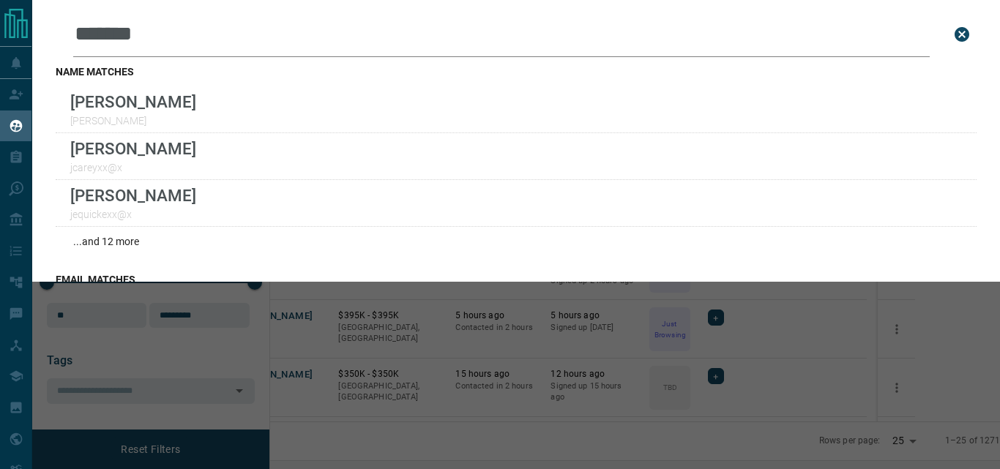
type input "*******"
click at [119, 251] on div "...and 12 more" at bounding box center [516, 241] width 921 height 29
click at [122, 248] on div "...and 12 more" at bounding box center [516, 241] width 921 height 29
click at [125, 240] on div "...and 12 more" at bounding box center [516, 241] width 921 height 29
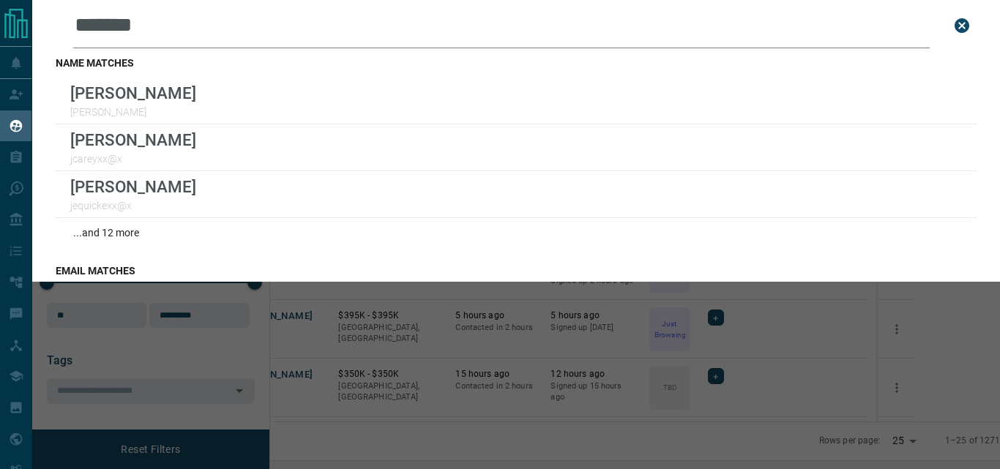
scroll to position [0, 0]
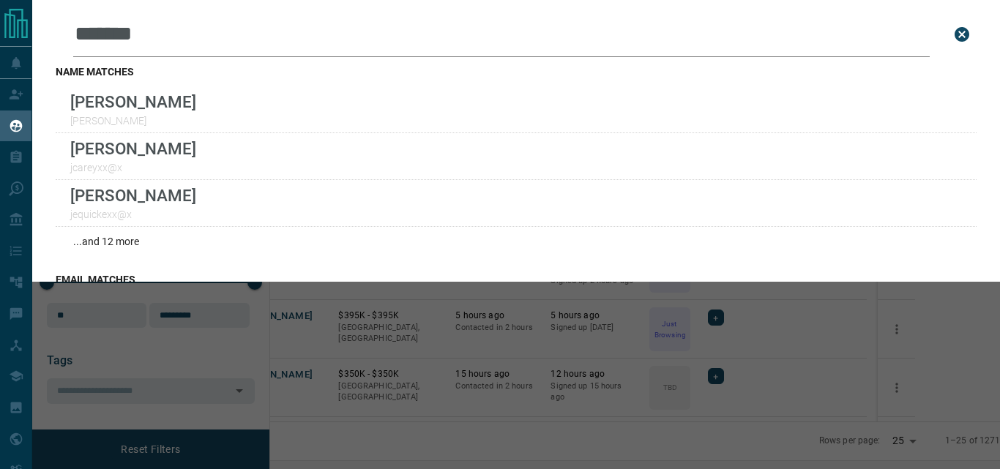
drag, startPoint x: 202, startPoint y: 37, endPoint x: 0, endPoint y: 37, distance: 202.0
click at [0, 37] on div "Lead Transfers Claim Leads My Leads Tasks Opportunities Deals Campaigns Automat…" at bounding box center [500, 225] width 1000 height 451
drag, startPoint x: 185, startPoint y: 40, endPoint x: 120, endPoint y: 26, distance: 66.5
click at [120, 26] on input "*********" at bounding box center [501, 34] width 856 height 45
type input "*"
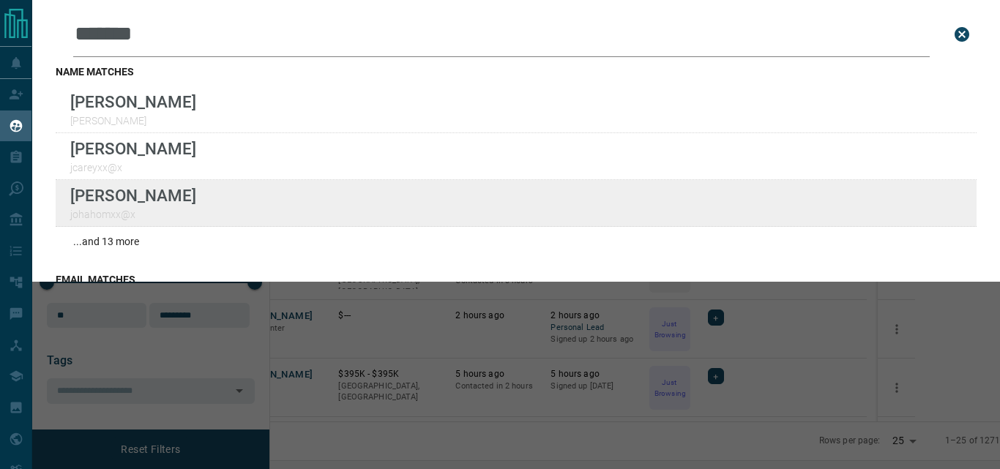
type input "*******"
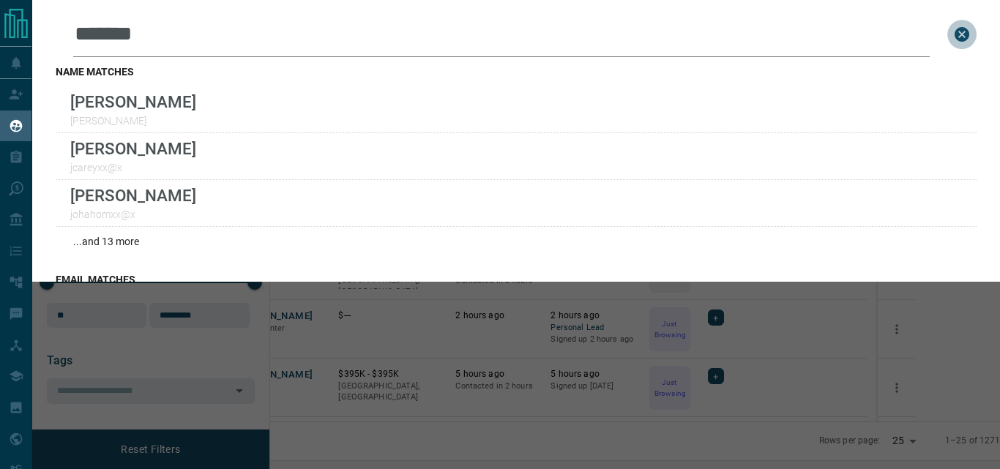
click at [953, 36] on icon "close search bar" at bounding box center [962, 35] width 18 height 18
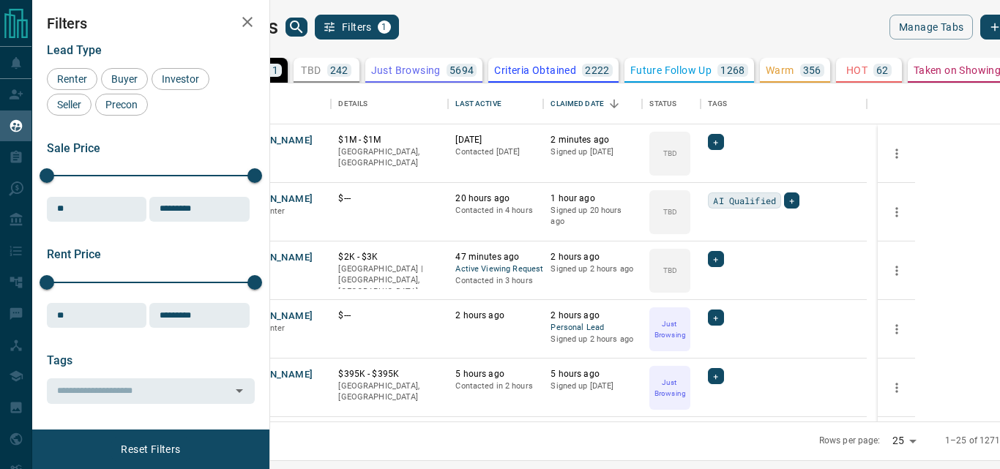
click at [566, 21] on div "My Leads Filters 1" at bounding box center [411, 27] width 435 height 25
click at [127, 79] on span "Buyer" at bounding box center [124, 79] width 37 height 12
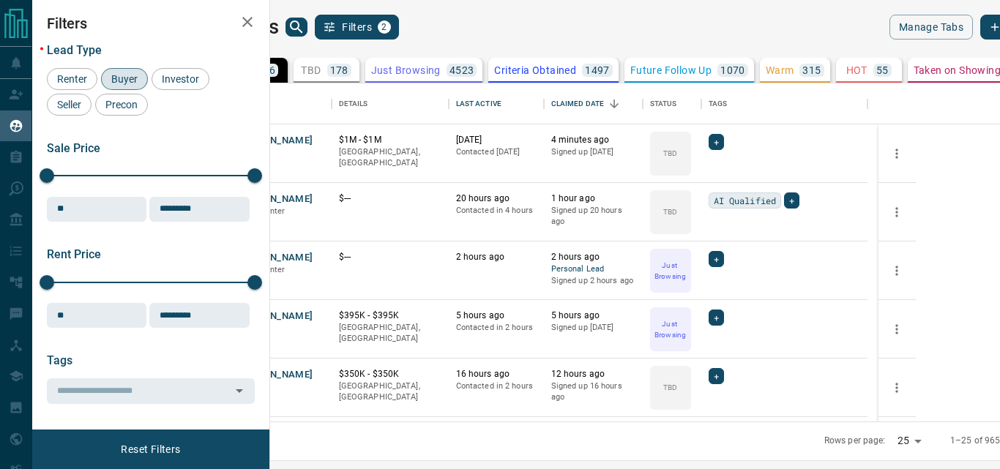
click at [348, 75] on p "178" at bounding box center [339, 70] width 18 height 10
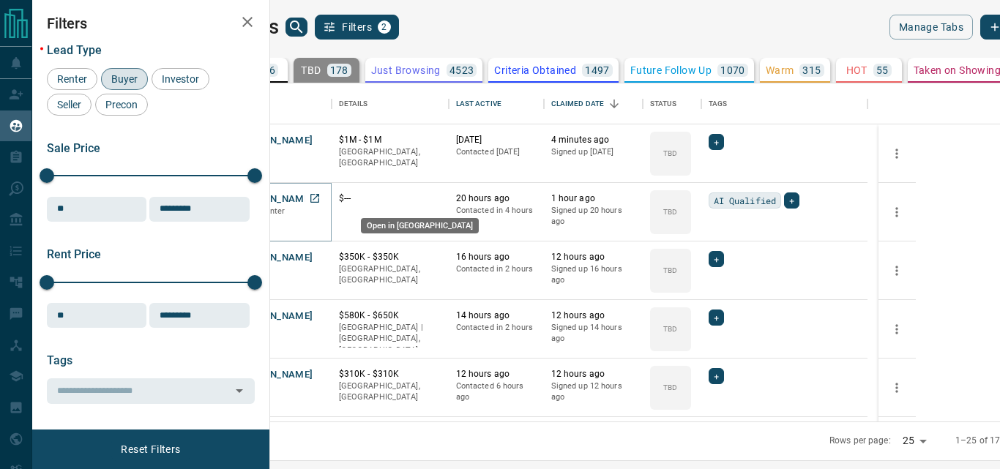
click at [321, 197] on icon "Open in New Tab" at bounding box center [315, 198] width 12 height 12
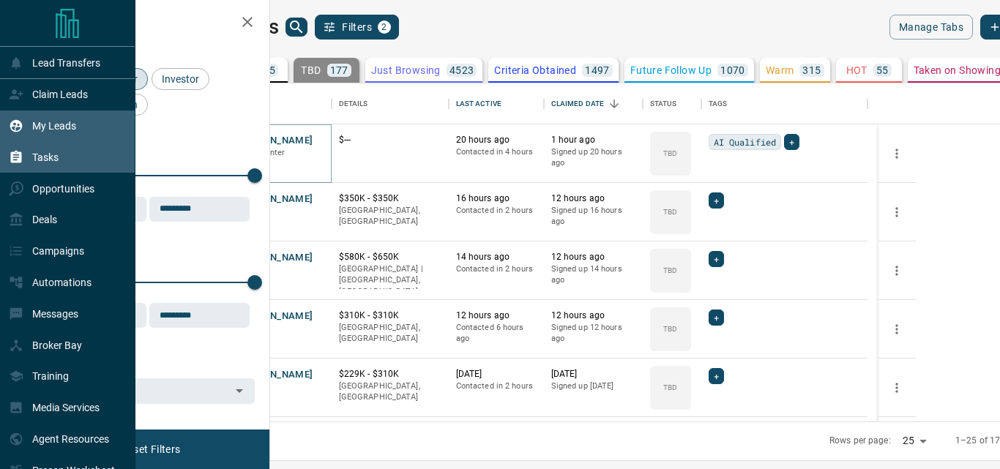
click at [32, 160] on p "Tasks" at bounding box center [45, 158] width 26 height 12
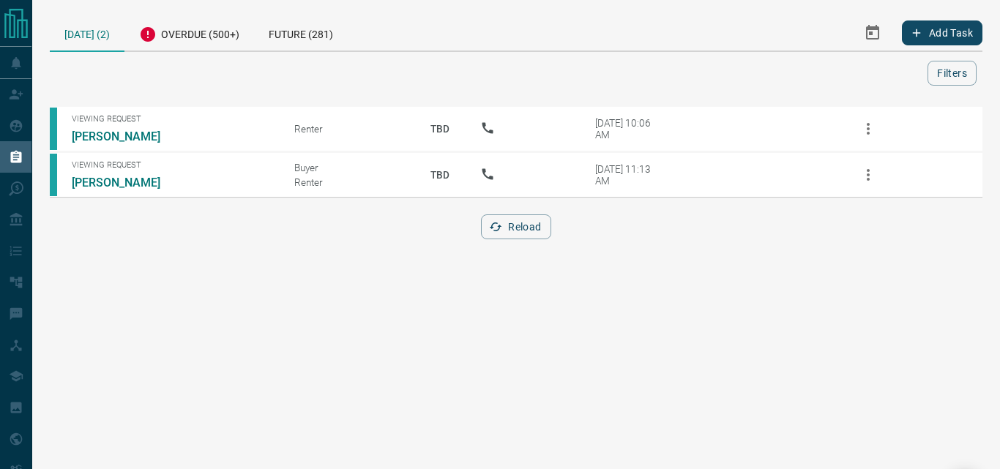
click at [698, 72] on div at bounding box center [492, 73] width 872 height 25
click at [872, 26] on icon "Select Date Range" at bounding box center [873, 33] width 18 height 18
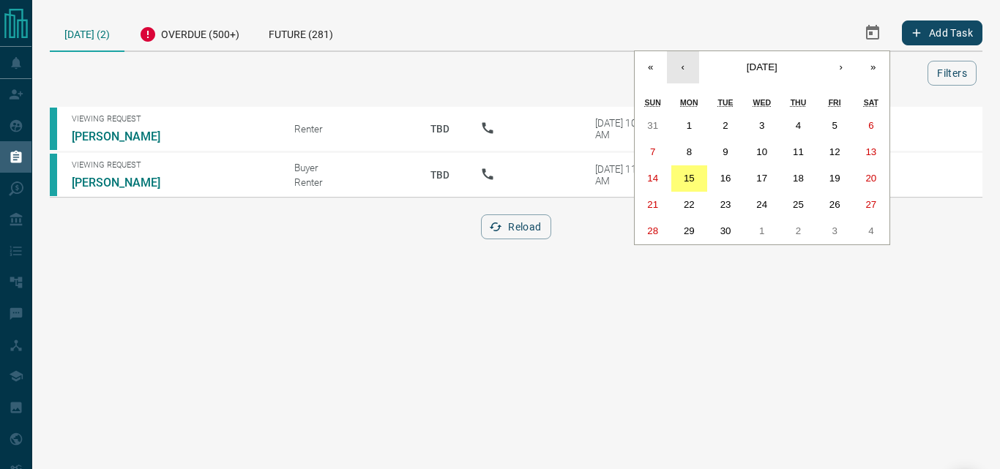
click at [682, 70] on button "‹" at bounding box center [683, 67] width 32 height 32
click at [717, 117] on button "1" at bounding box center [725, 126] width 37 height 26
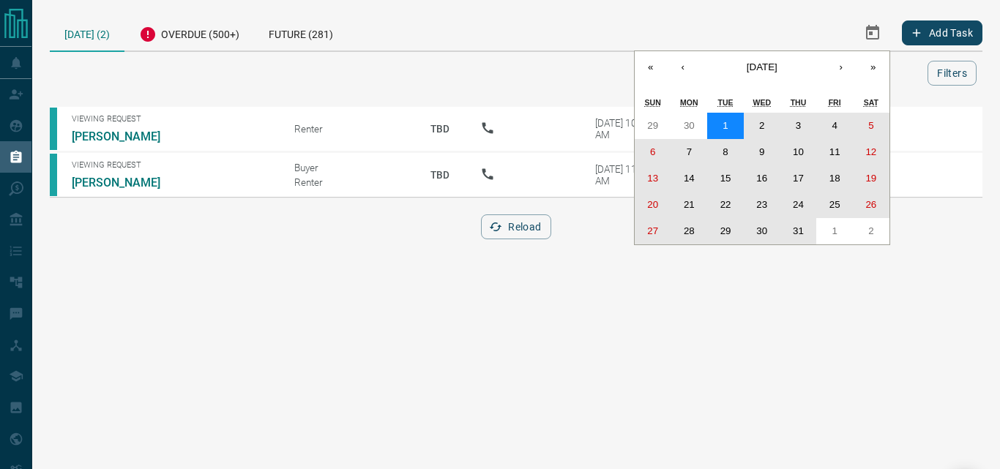
drag, startPoint x: 728, startPoint y: 127, endPoint x: 796, endPoint y: 223, distance: 118.2
click at [796, 223] on div "29 30 1 2 3 4 5 6 7 8 9 10 11 12 13 14 15 16 17 18 19 20 21 22 23 24 25 26 27 2…" at bounding box center [762, 179] width 255 height 132
click at [796, 223] on button "31" at bounding box center [798, 231] width 37 height 26
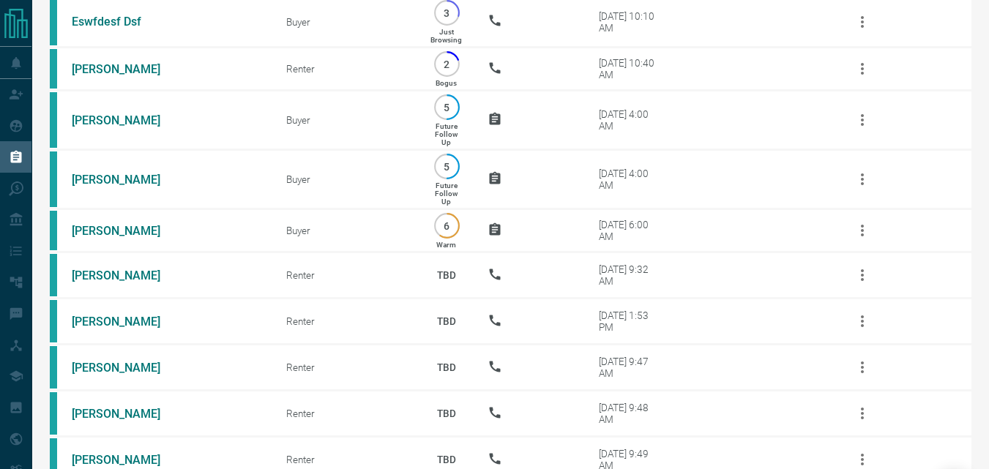
scroll to position [2918, 0]
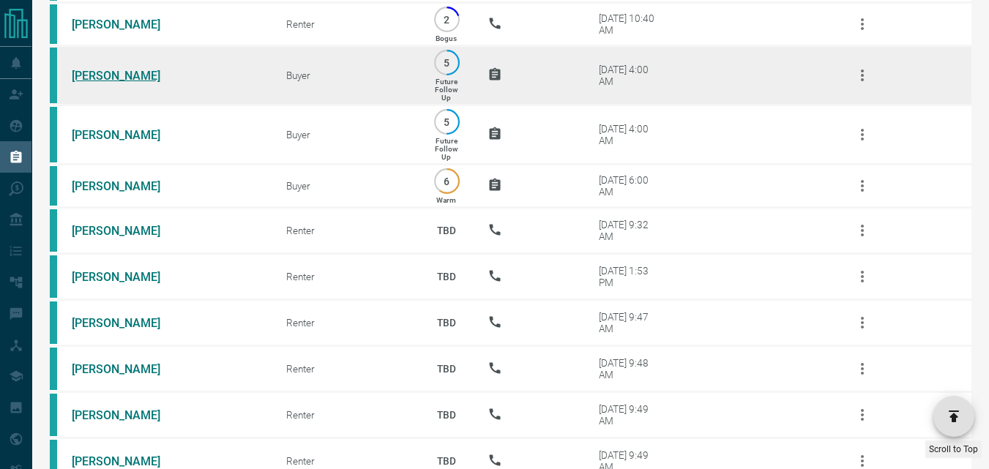
click at [107, 83] on link "[PERSON_NAME]" at bounding box center [127, 76] width 110 height 14
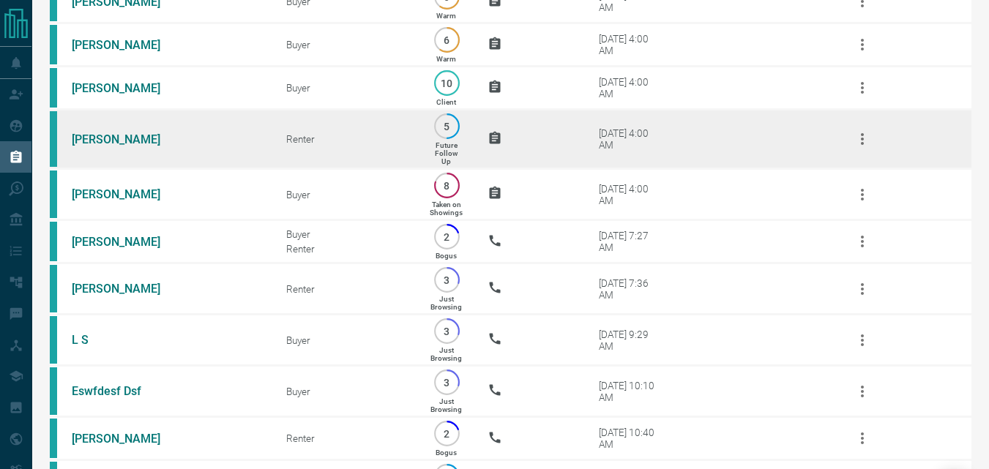
scroll to position [2479, 0]
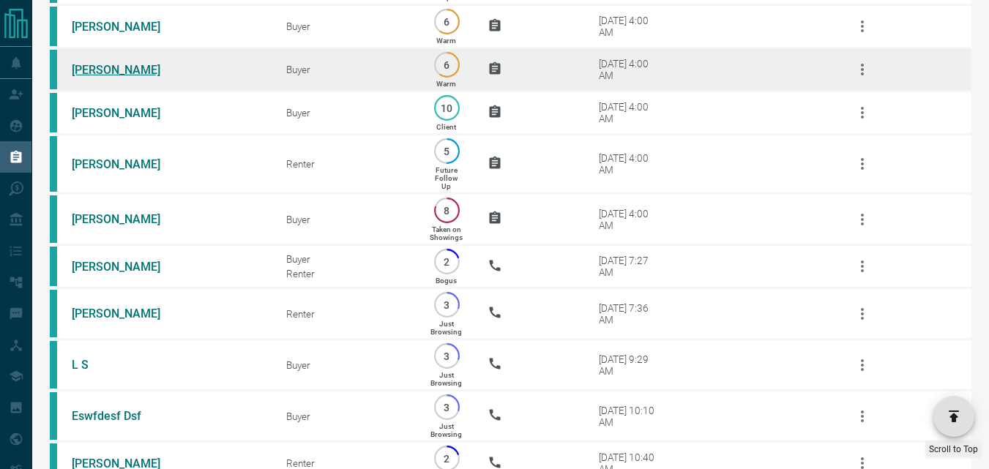
click at [115, 77] on link "[PERSON_NAME]" at bounding box center [127, 70] width 110 height 14
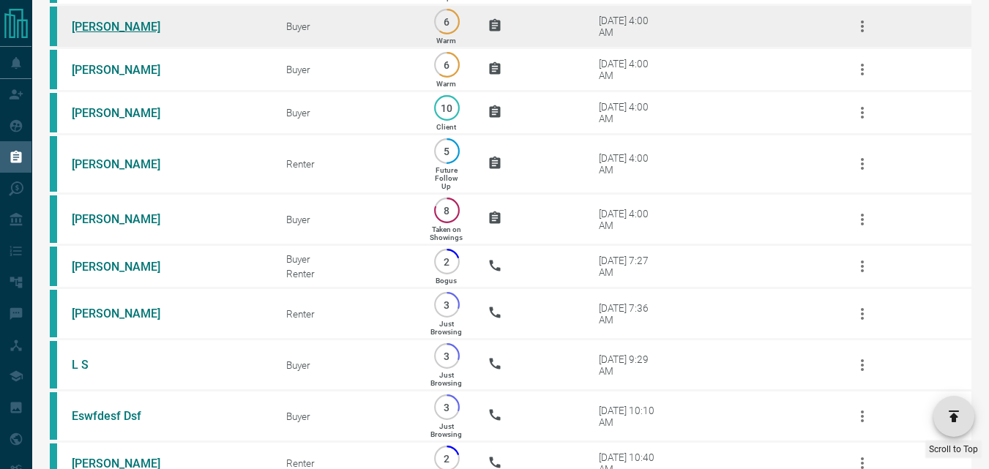
click at [121, 34] on link "[PERSON_NAME]" at bounding box center [127, 27] width 110 height 14
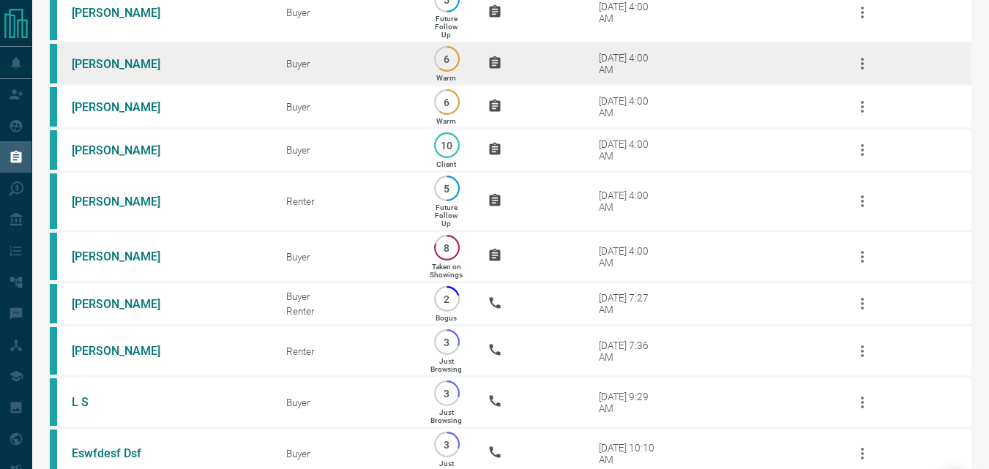
scroll to position [2406, 0]
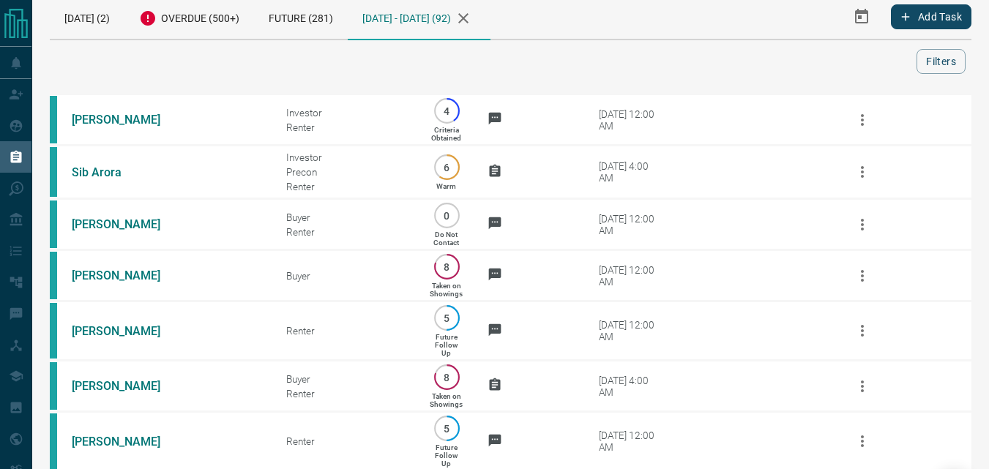
scroll to position [0, 0]
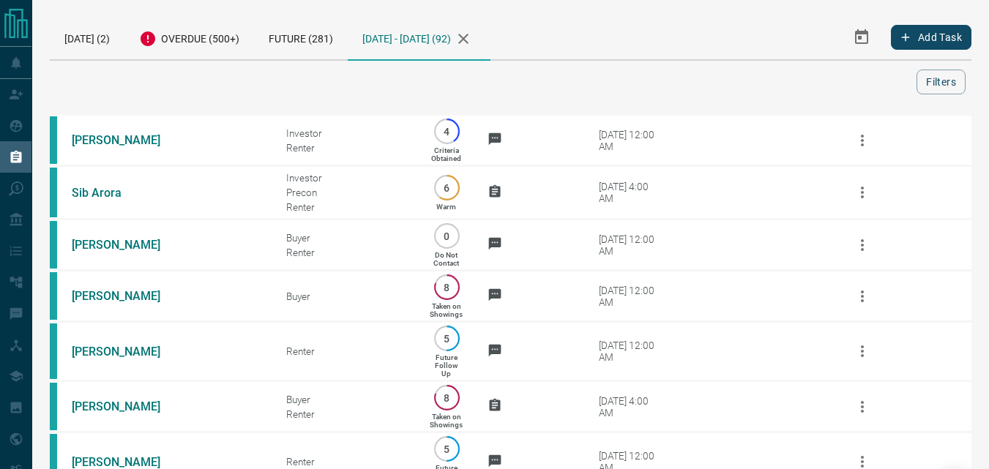
click at [472, 41] on icon "button" at bounding box center [464, 39] width 18 height 18
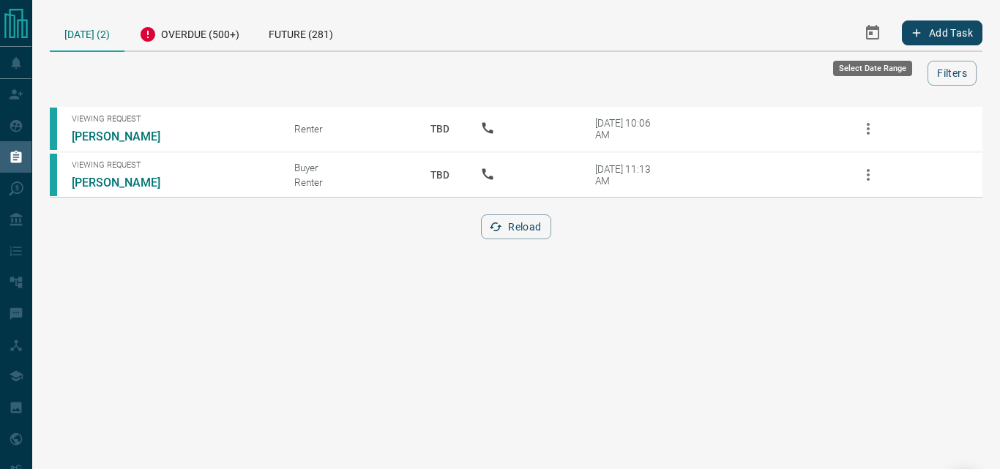
click at [865, 30] on icon "Select Date Range" at bounding box center [873, 33] width 18 height 18
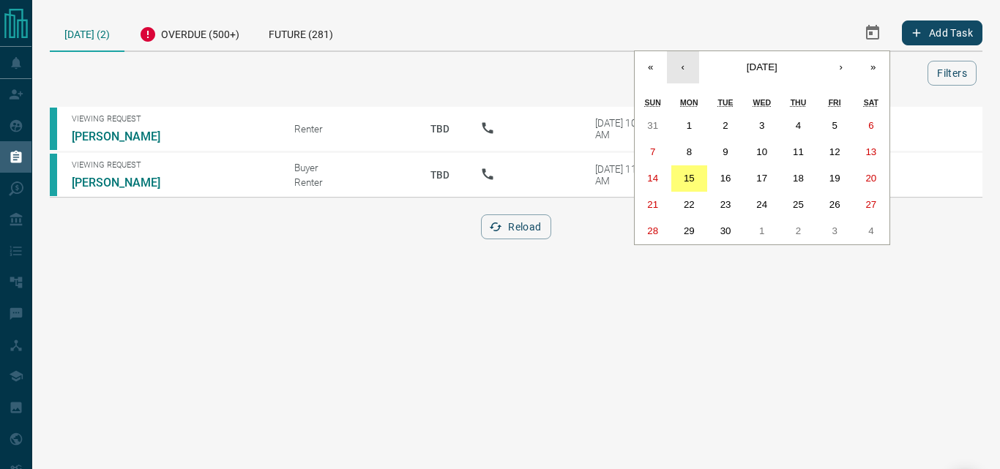
click at [687, 72] on button "‹" at bounding box center [683, 67] width 32 height 32
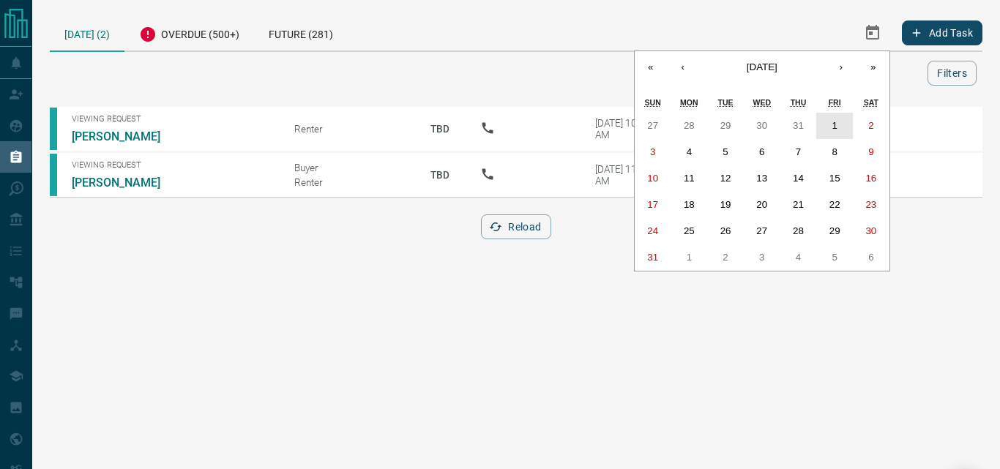
click at [828, 124] on button "1" at bounding box center [834, 126] width 37 height 26
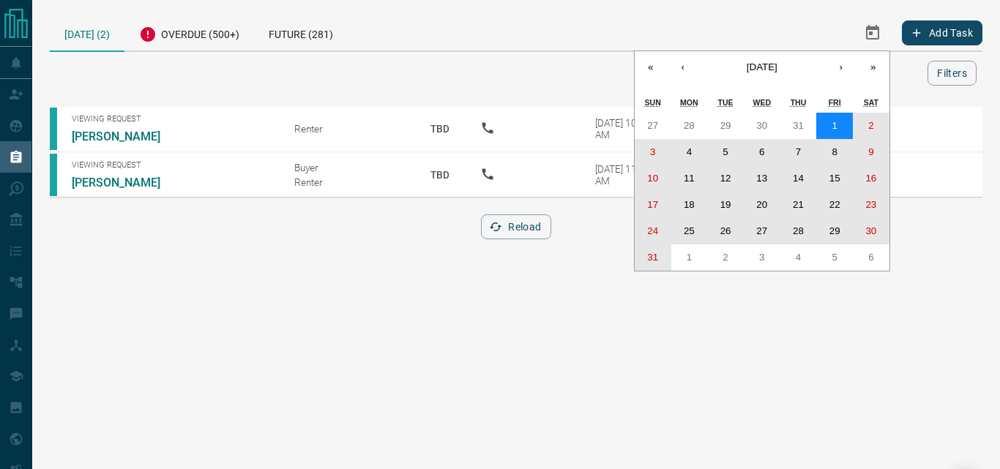
drag, startPoint x: 830, startPoint y: 135, endPoint x: 647, endPoint y: 255, distance: 218.8
click at [647, 255] on div "27 28 29 30 31 1 2 3 4 5 6 7 8 9 10 11 12 13 14 15 16 17 18 19 20 21 22 23 24 2…" at bounding box center [762, 192] width 255 height 158
click at [647, 255] on abbr "31" at bounding box center [652, 257] width 11 height 11
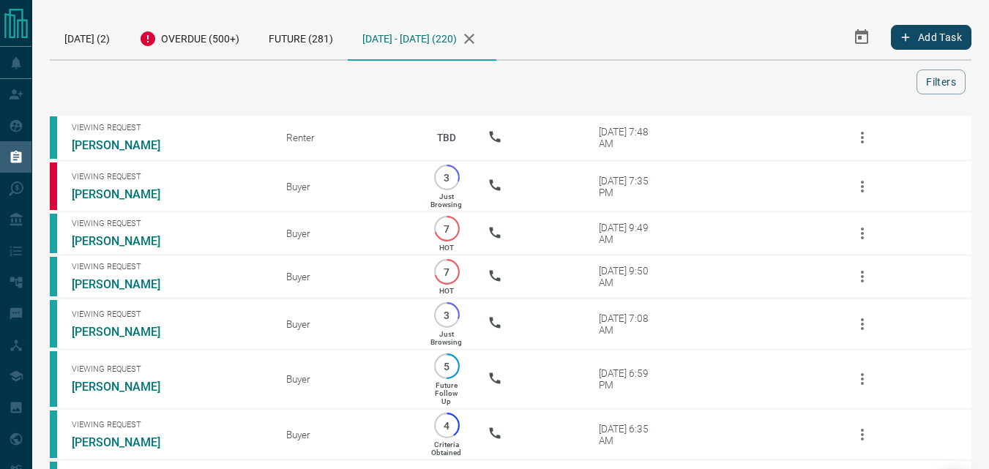
drag, startPoint x: 822, startPoint y: 17, endPoint x: 844, endPoint y: -8, distance: 33.2
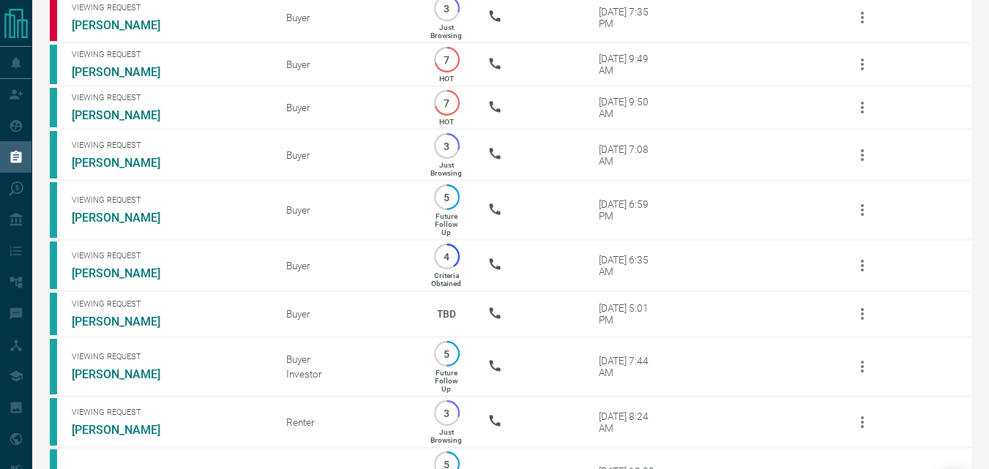
scroll to position [146, 0]
